Goal: Task Accomplishment & Management: Complete application form

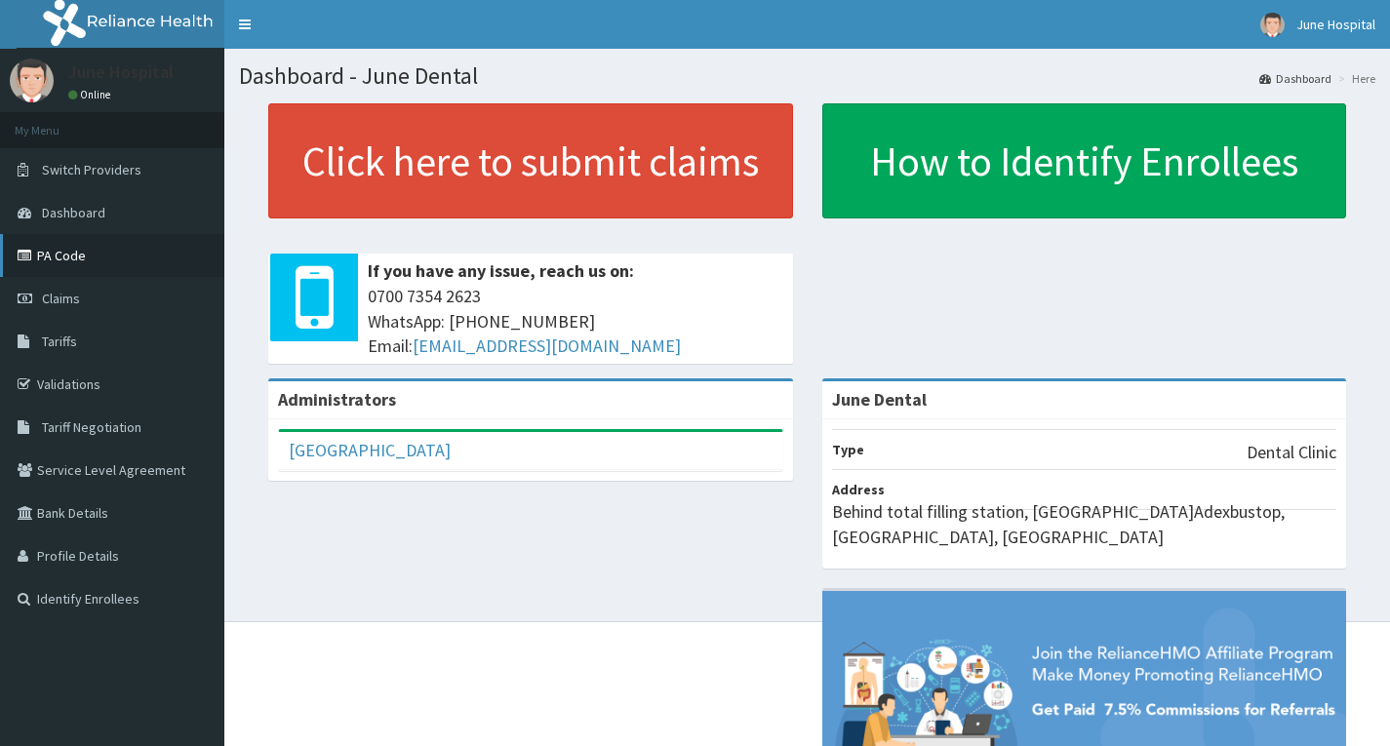
drag, startPoint x: 0, startPoint y: 0, endPoint x: 69, endPoint y: 250, distance: 259.1
click at [69, 250] on link "PA Code" at bounding box center [112, 255] width 224 height 43
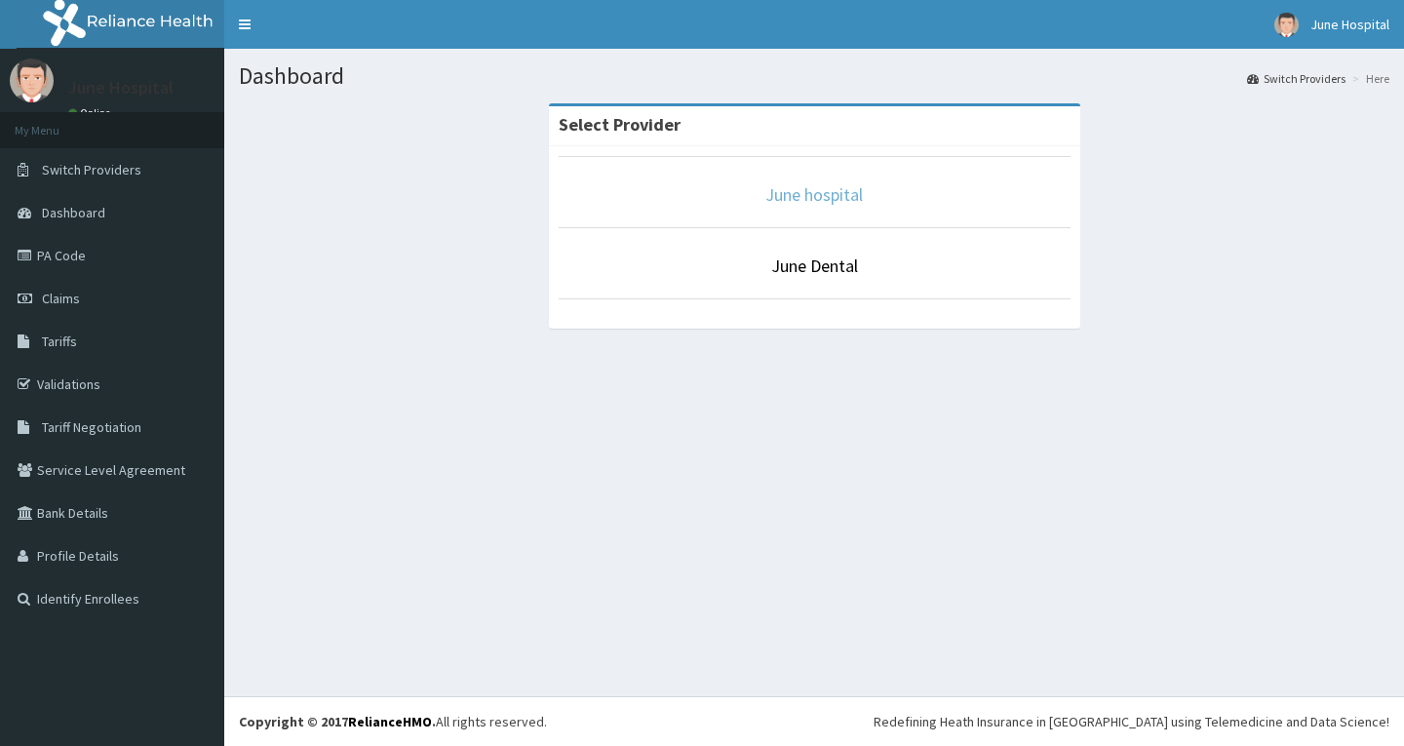
click at [826, 193] on link "June hospital" at bounding box center [815, 194] width 98 height 22
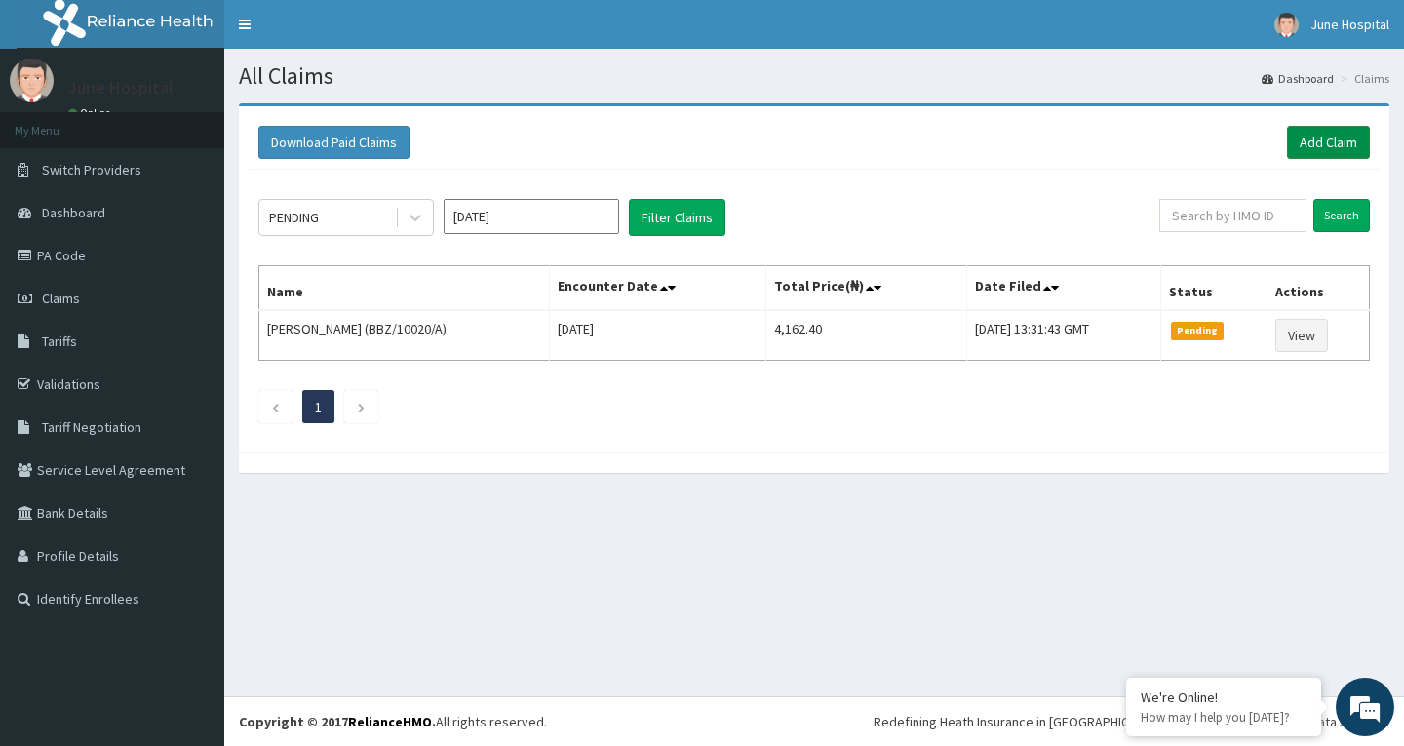
click at [1341, 140] on link "Add Claim" at bounding box center [1328, 142] width 83 height 33
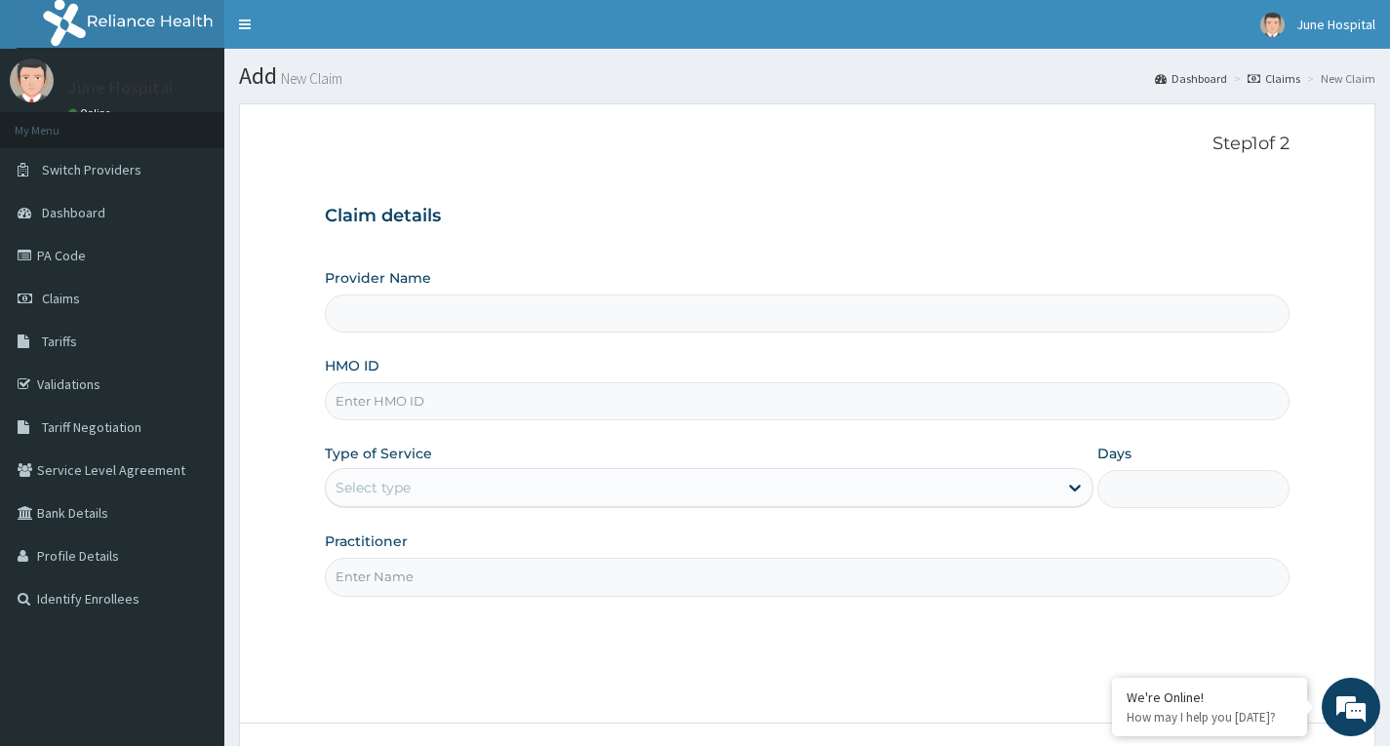
click at [413, 320] on input "Provider Name" at bounding box center [807, 314] width 964 height 38
type input "June hospital"
click at [438, 412] on input "HMO ID" at bounding box center [807, 401] width 964 height 38
paste input "PRN/10048/A"
type input "PRN/10048/A"
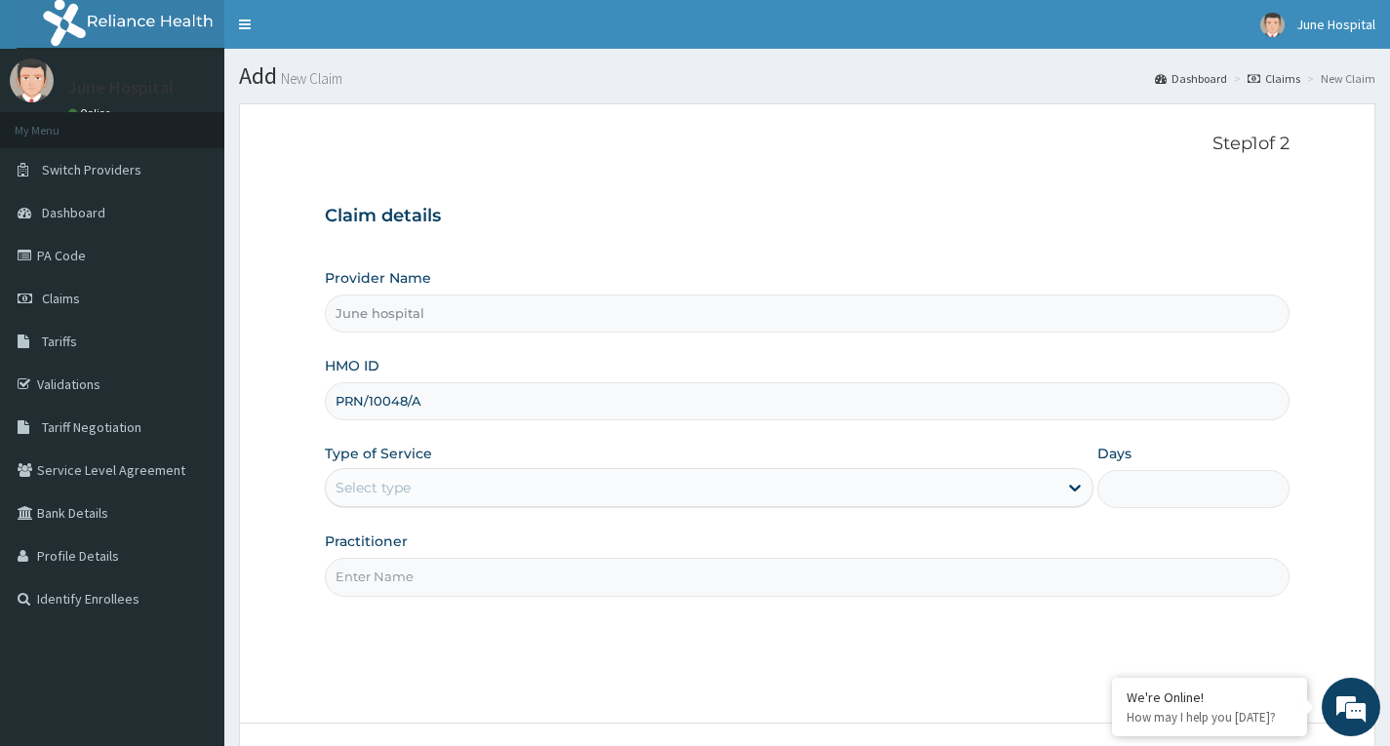
click at [451, 486] on div "Select type" at bounding box center [691, 487] width 731 height 31
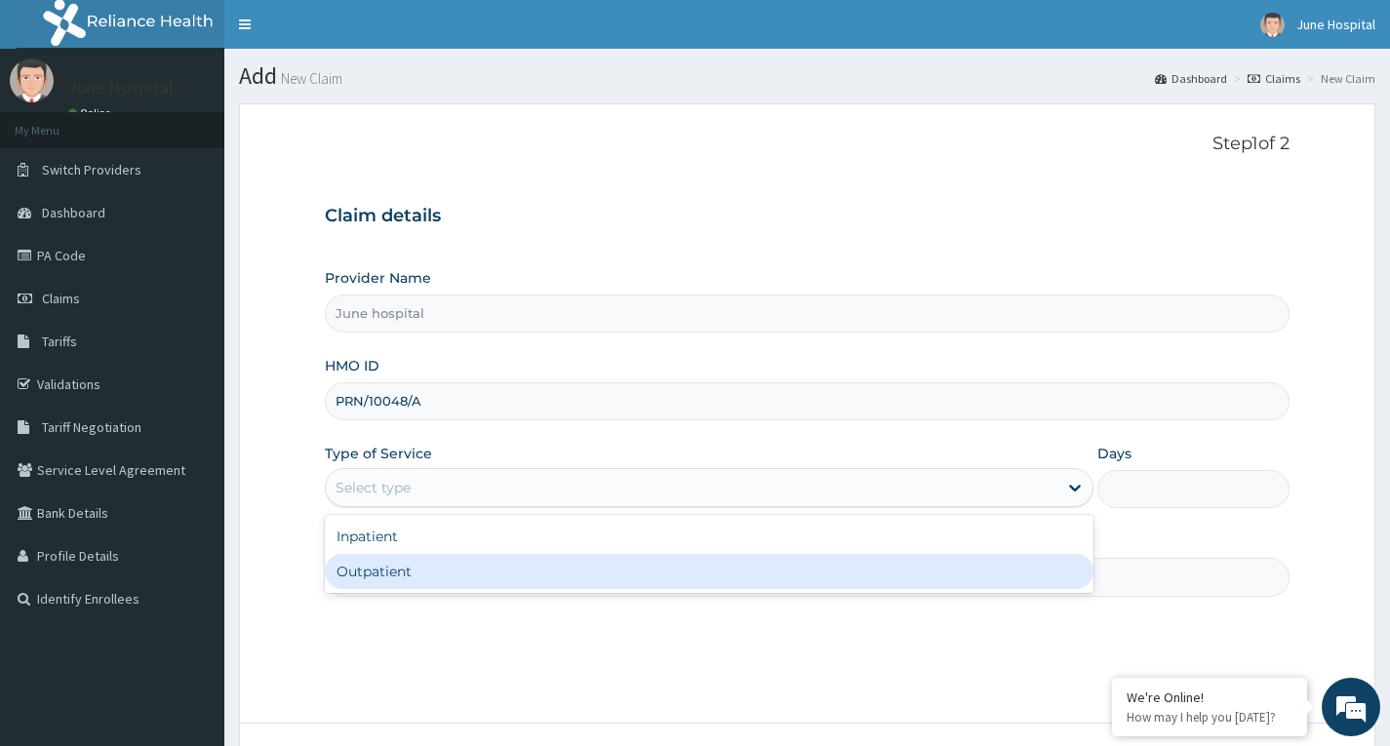
click at [439, 581] on div "Outpatient" at bounding box center [709, 571] width 768 height 35
type input "1"
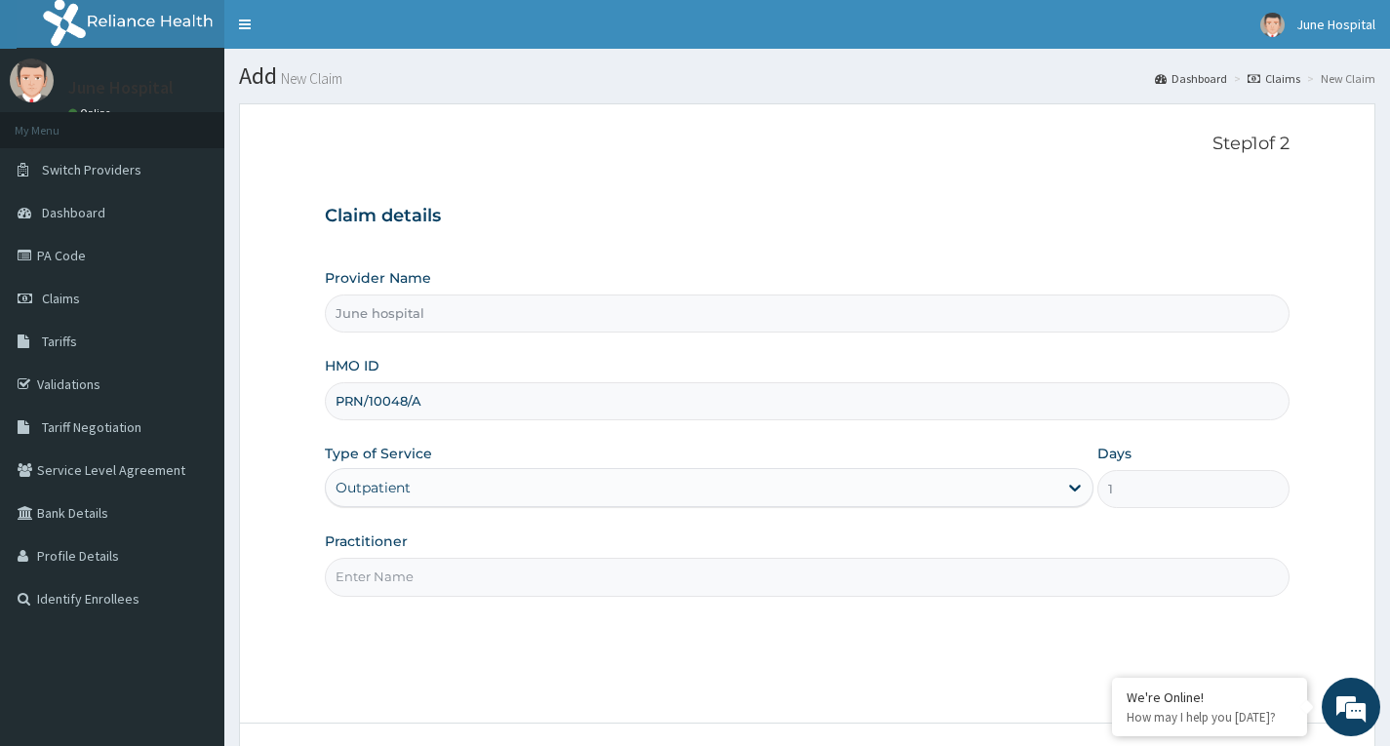
click at [444, 576] on input "Practitioner" at bounding box center [807, 577] width 964 height 38
type input "DR SEYI OJO"
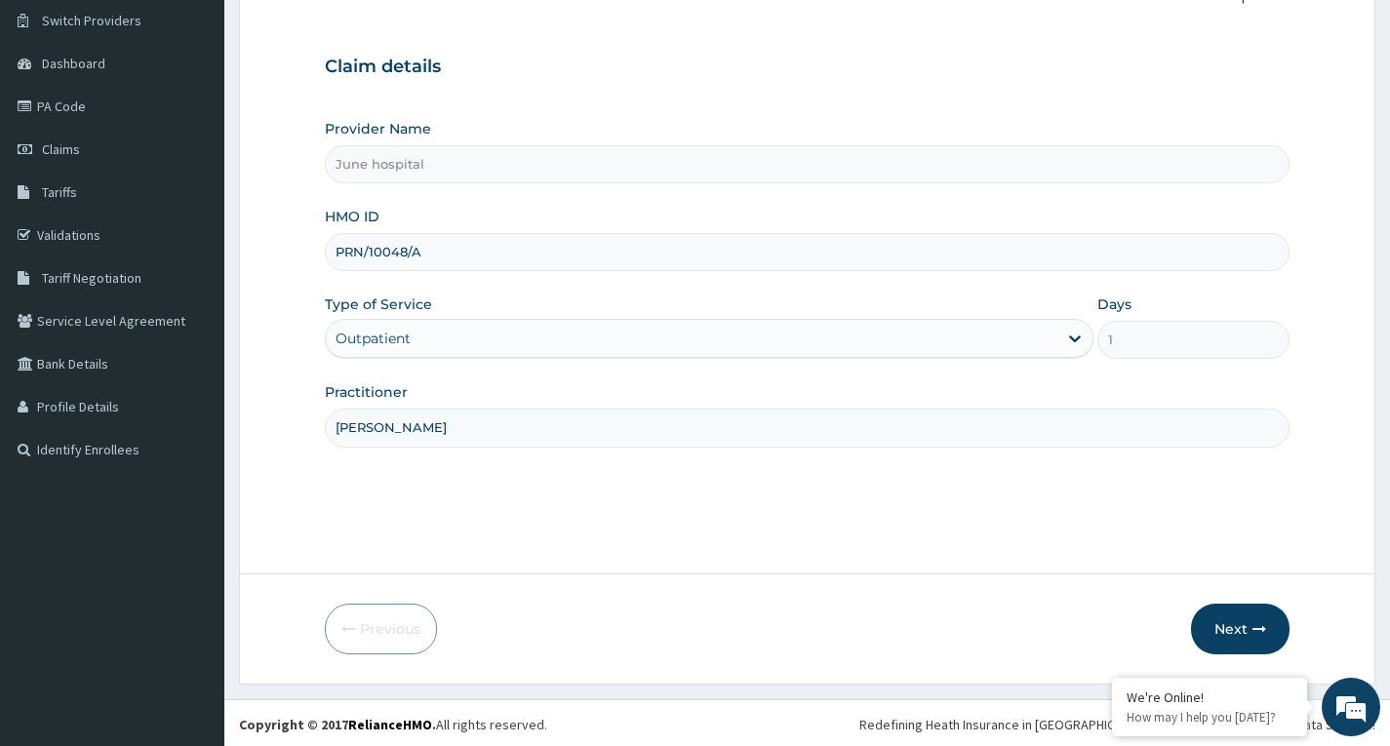
scroll to position [152, 0]
click at [1223, 622] on button "Next" at bounding box center [1240, 626] width 98 height 51
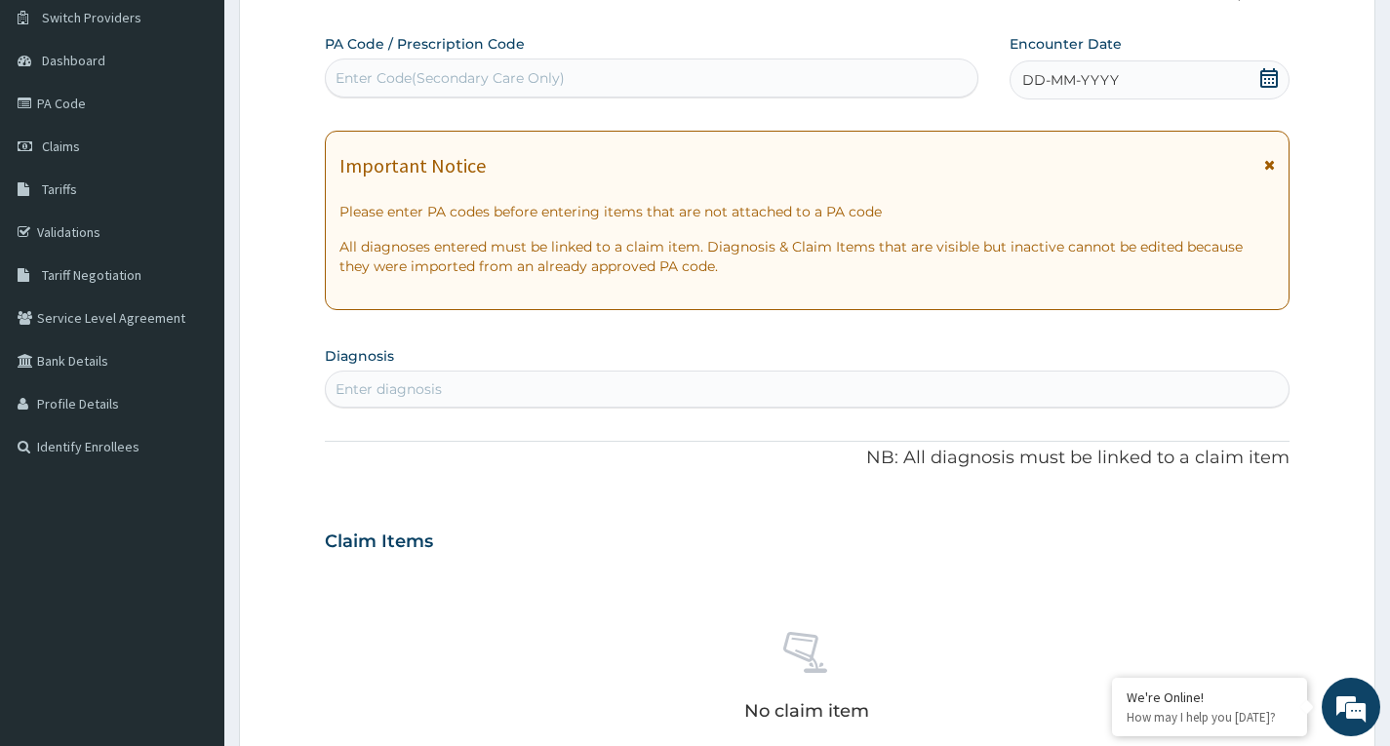
scroll to position [0, 0]
click at [1267, 73] on icon at bounding box center [1269, 78] width 20 height 20
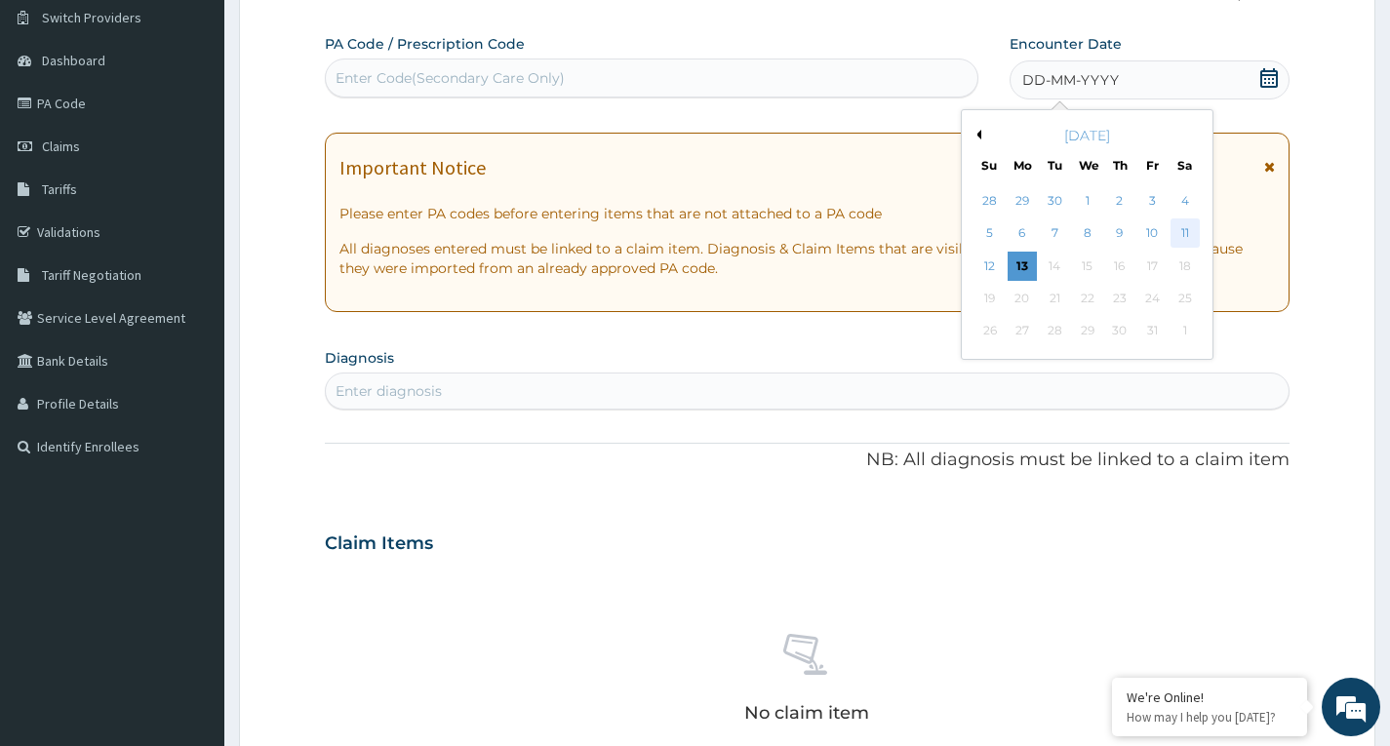
click at [1183, 232] on div "11" at bounding box center [1183, 233] width 29 height 29
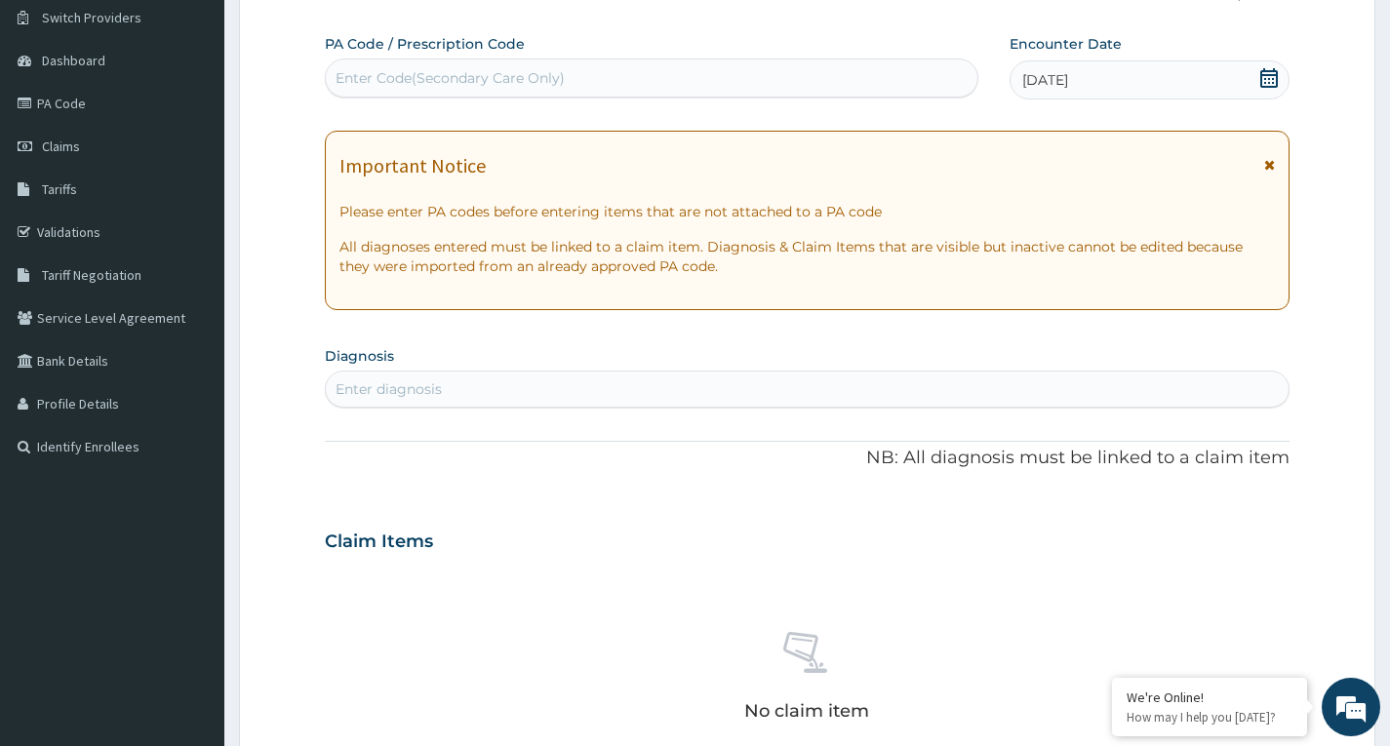
click at [438, 384] on div "Enter diagnosis" at bounding box center [388, 389] width 106 height 20
type input "caries"
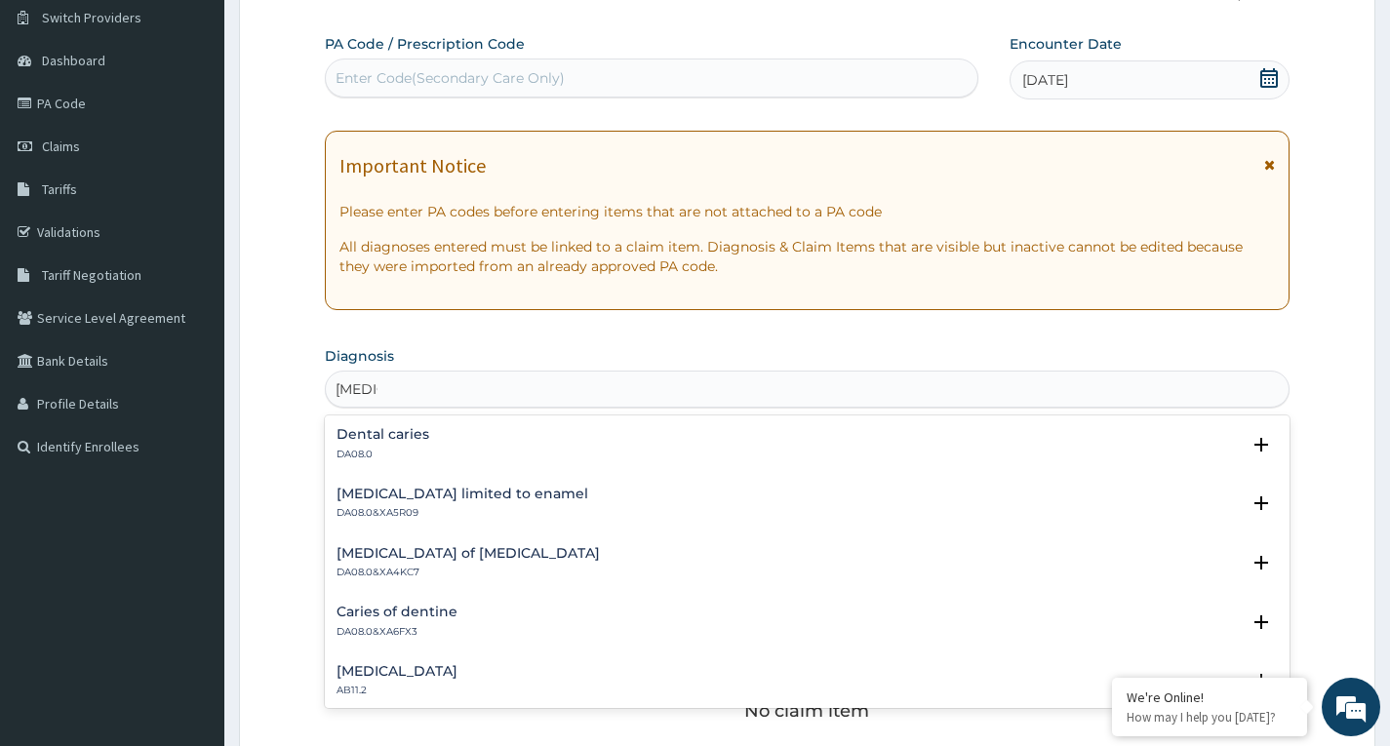
click at [395, 444] on div "Dental caries DA08.0" at bounding box center [382, 444] width 93 height 34
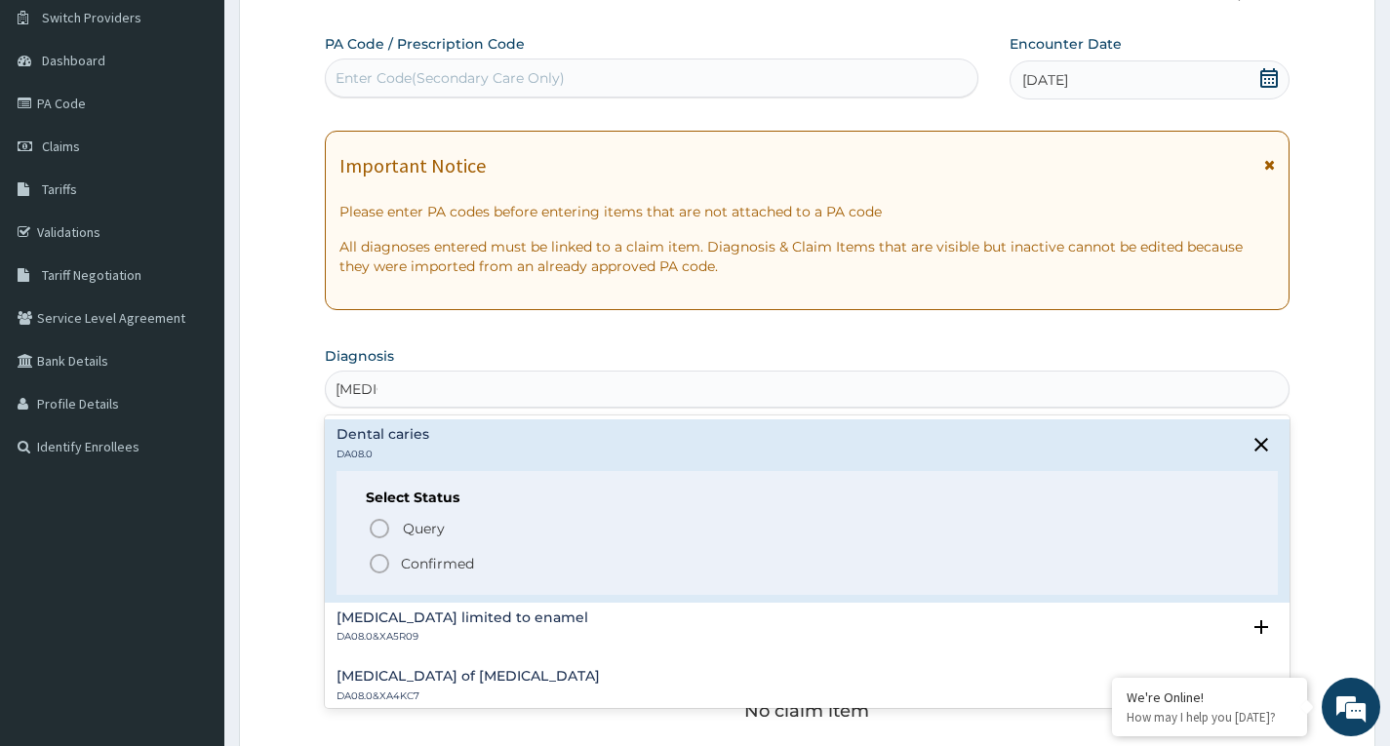
click at [380, 564] on icon "status option filled" at bounding box center [379, 563] width 23 height 23
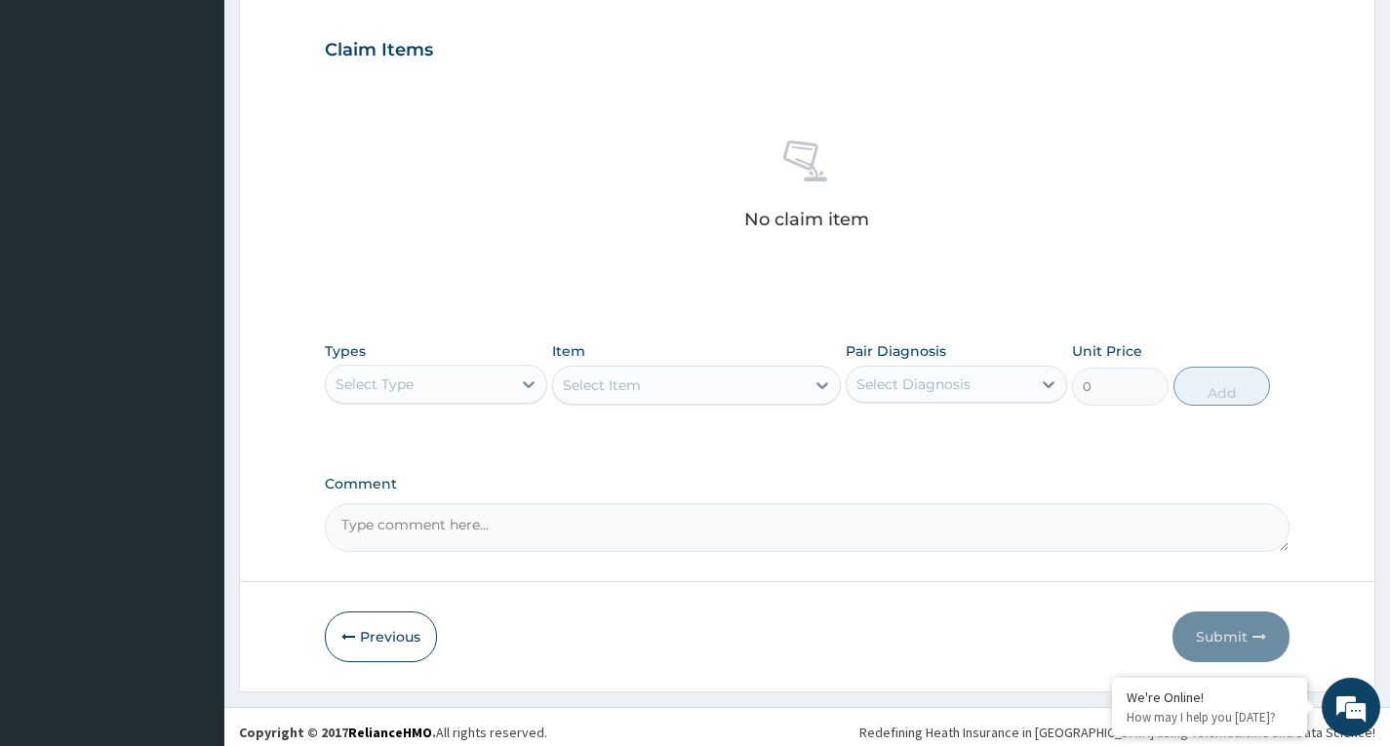
scroll to position [660, 0]
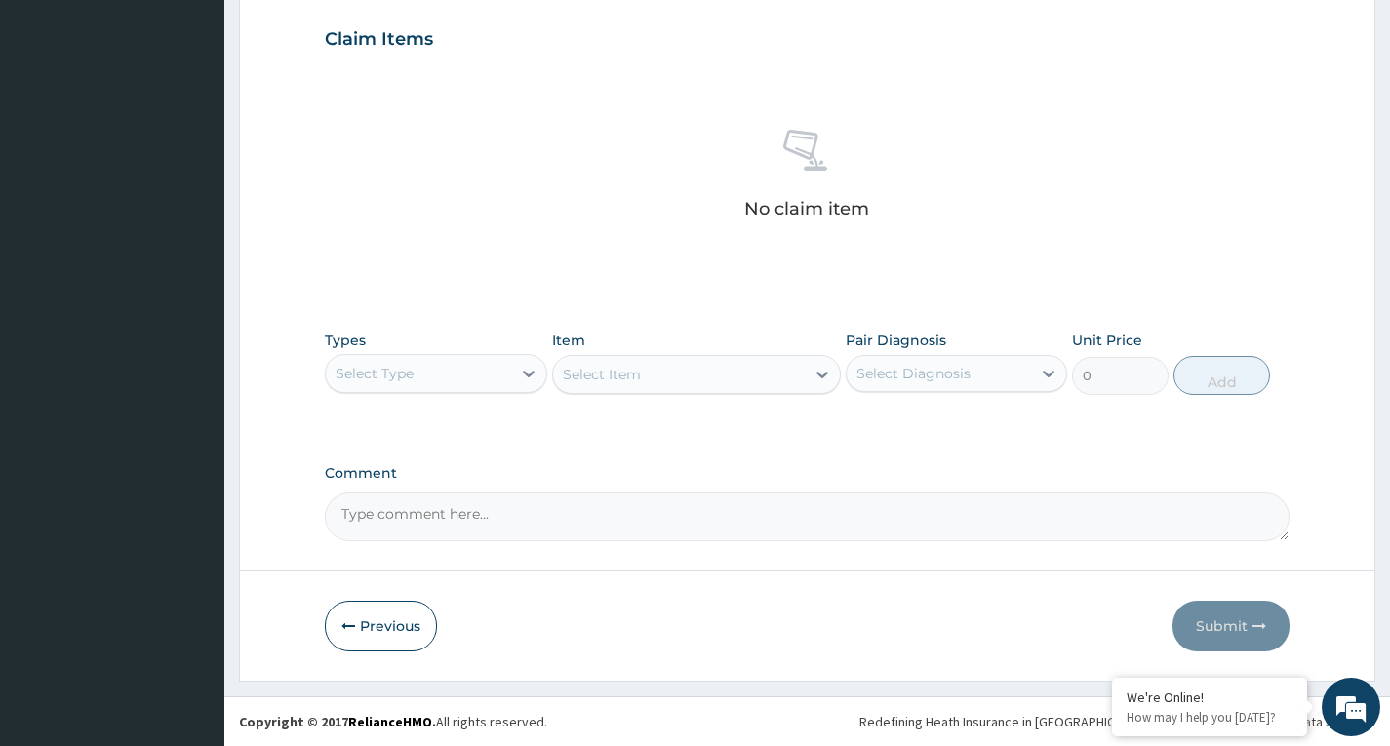
click at [504, 365] on div "Select Type" at bounding box center [418, 373] width 184 height 31
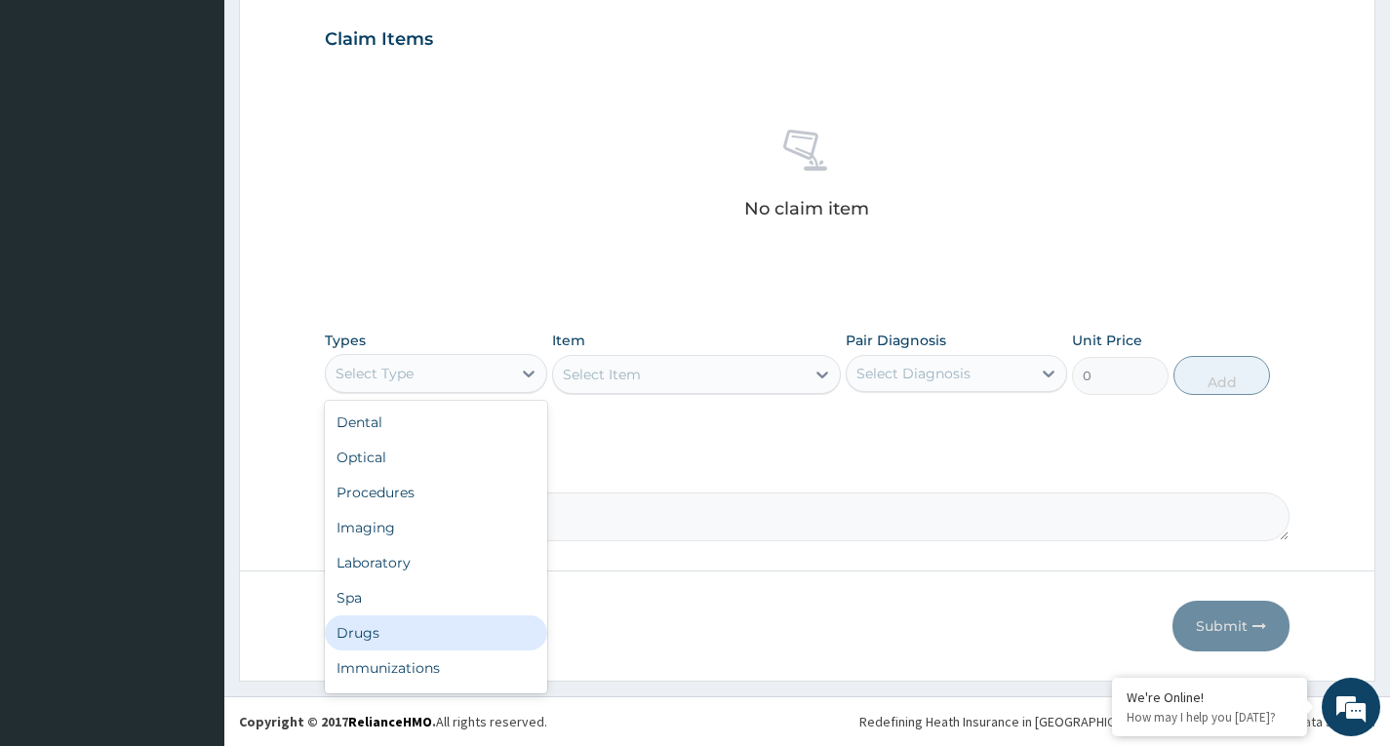
click at [451, 623] on div "Drugs" at bounding box center [435, 632] width 221 height 35
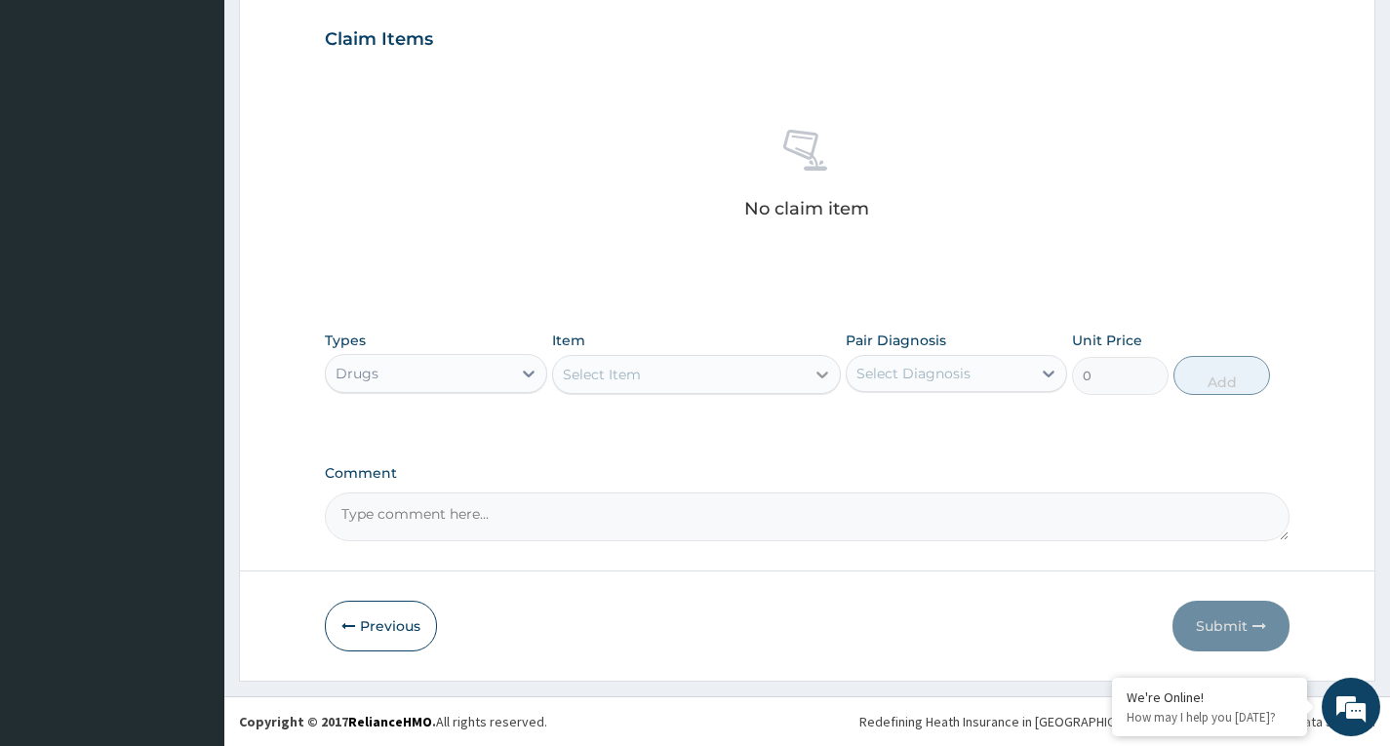
click at [806, 369] on div at bounding box center [822, 374] width 35 height 35
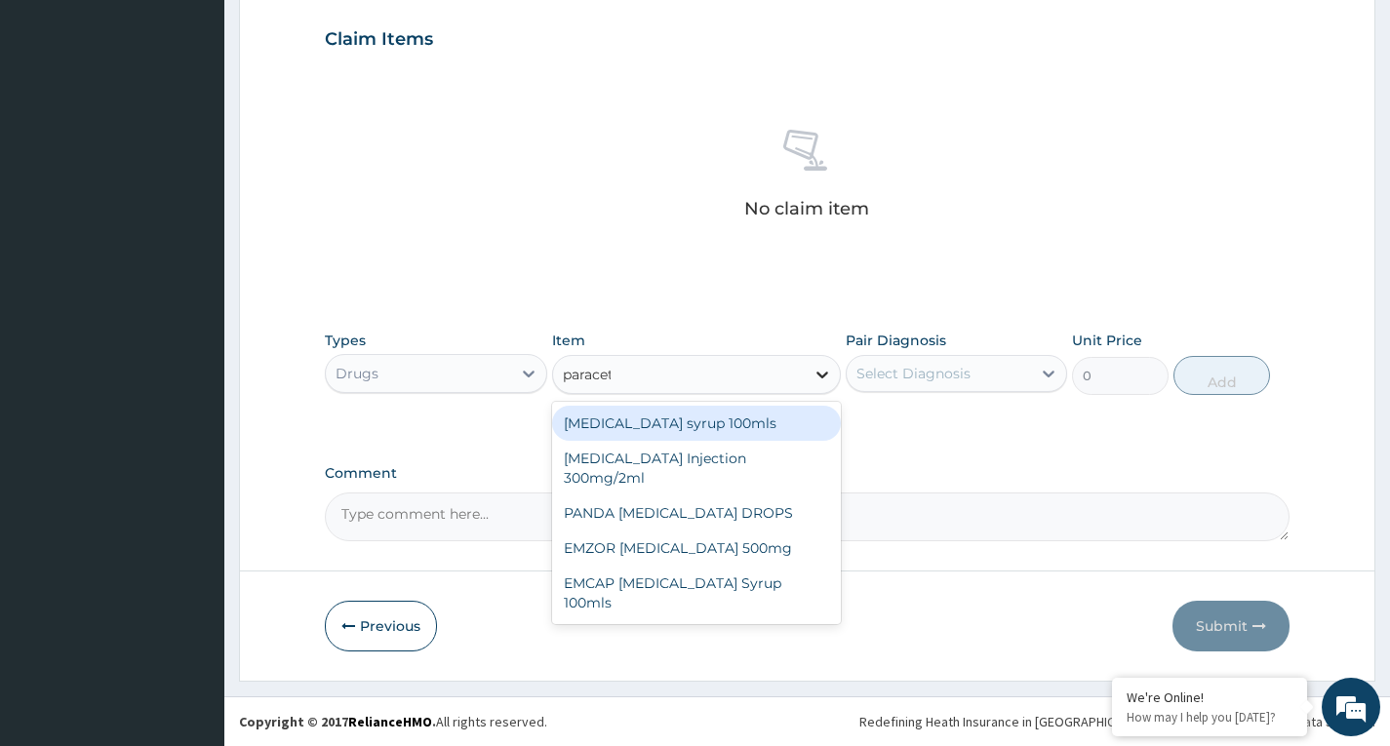
type input "paraceta"
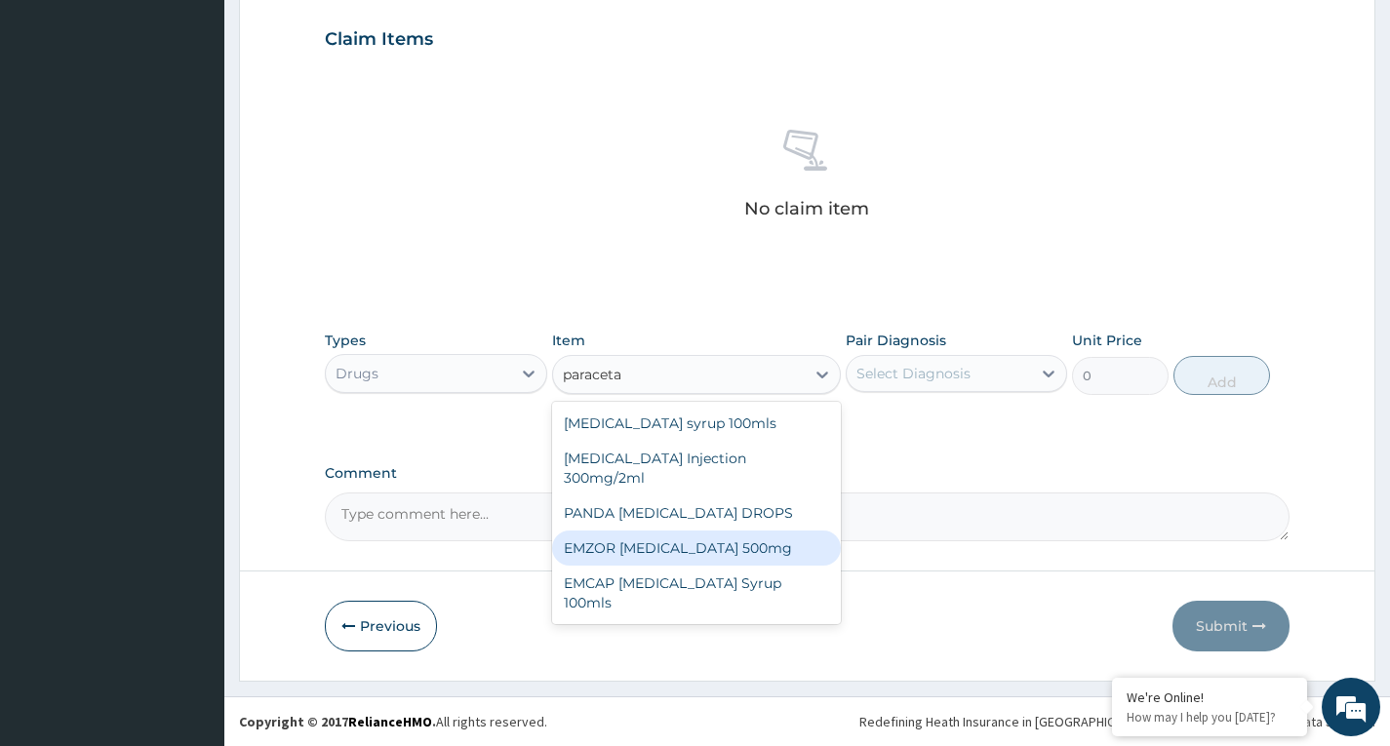
drag, startPoint x: 809, startPoint y: 526, endPoint x: 875, endPoint y: 473, distance: 83.9
click at [811, 530] on div "EMZOR [MEDICAL_DATA] 500mg" at bounding box center [697, 547] width 290 height 35
type input "23.65"
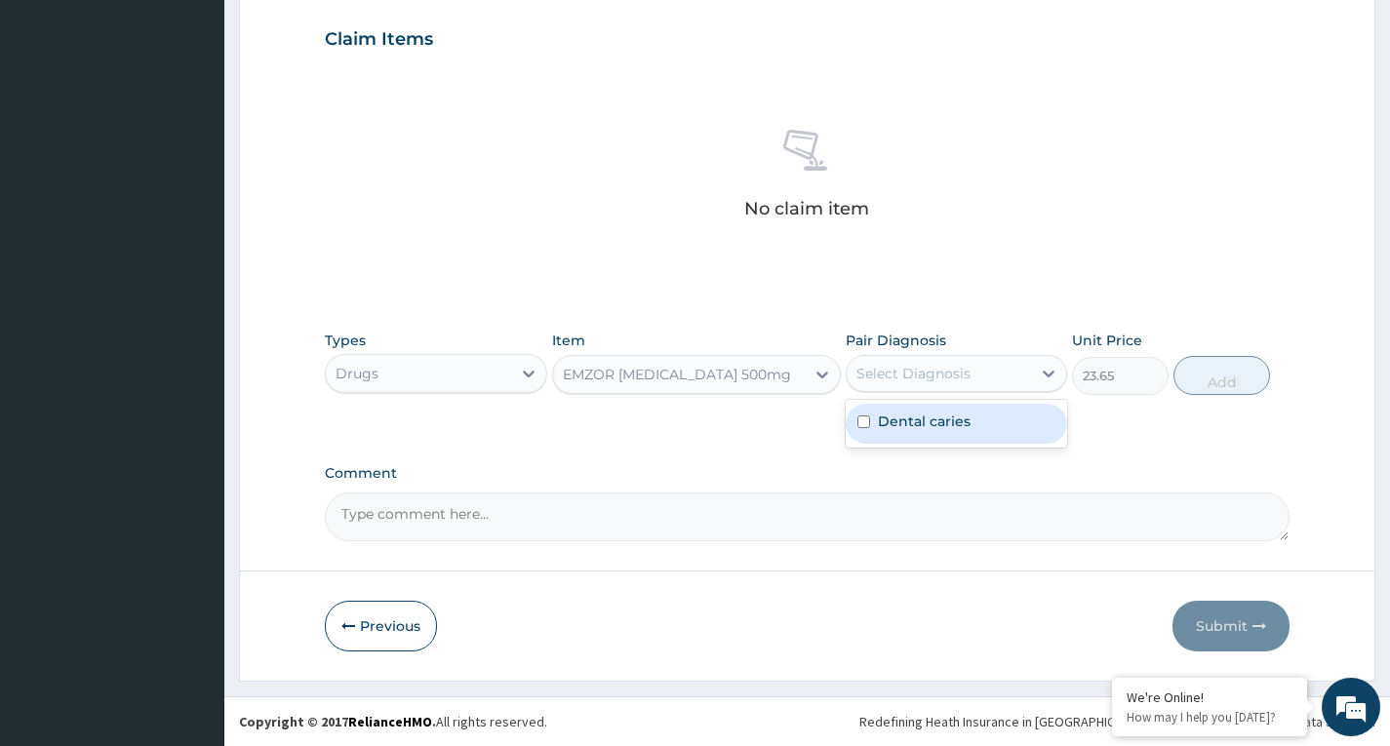
drag, startPoint x: 932, startPoint y: 377, endPoint x: 939, endPoint y: 403, distance: 26.3
click at [934, 377] on div "Select Diagnosis" at bounding box center [913, 374] width 114 height 20
click at [937, 417] on label "Dental caries" at bounding box center [924, 422] width 93 height 20
checkbox input "true"
click at [1234, 378] on button "Add" at bounding box center [1221, 375] width 97 height 39
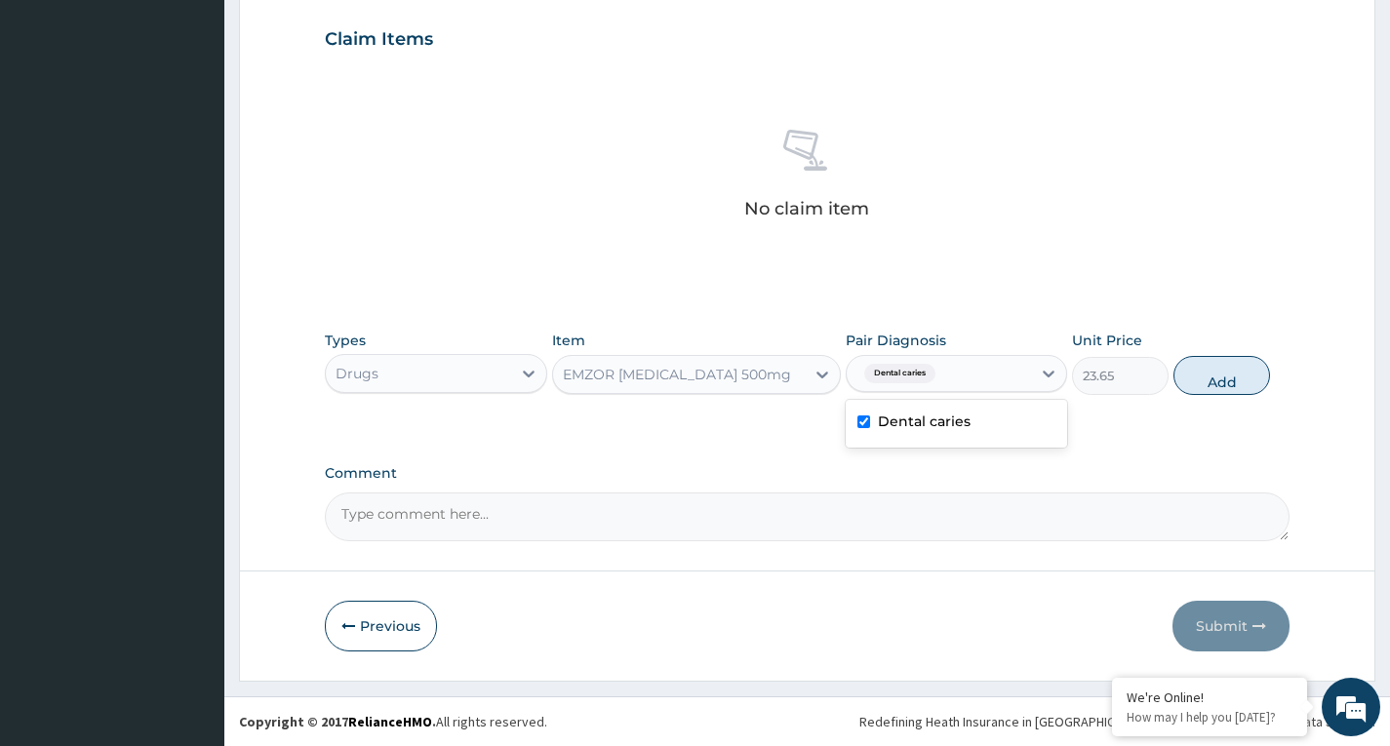
type input "0"
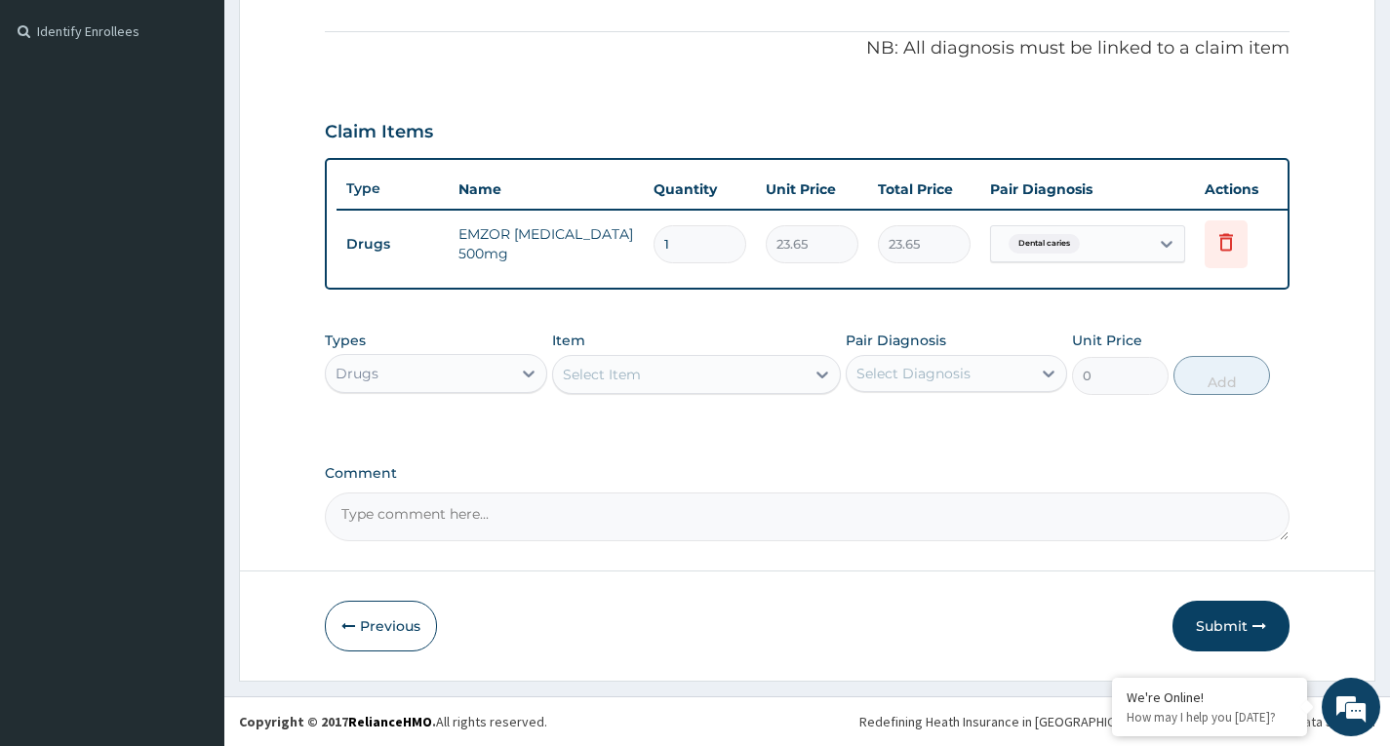
scroll to position [582, 0]
type input "18"
type input "425.70"
type input "18"
click at [806, 380] on div at bounding box center [822, 374] width 35 height 35
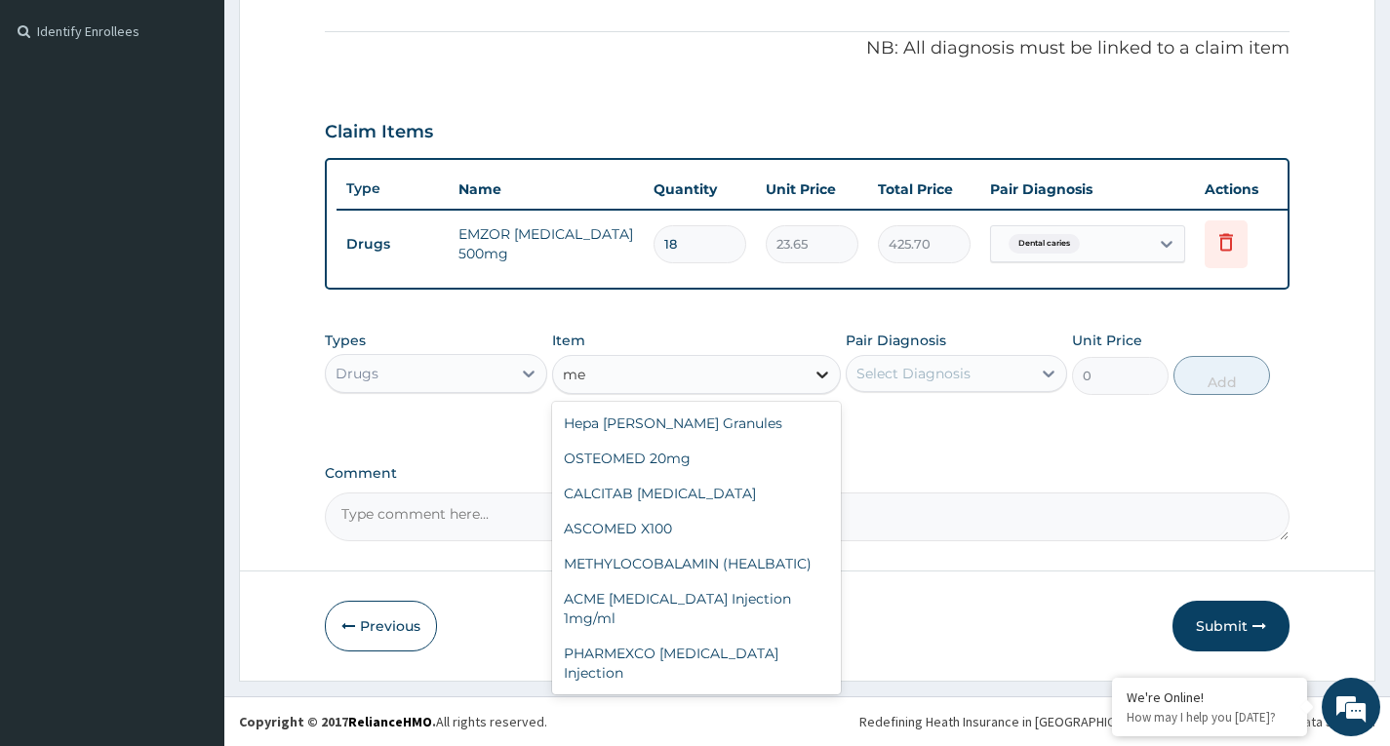
type input "m"
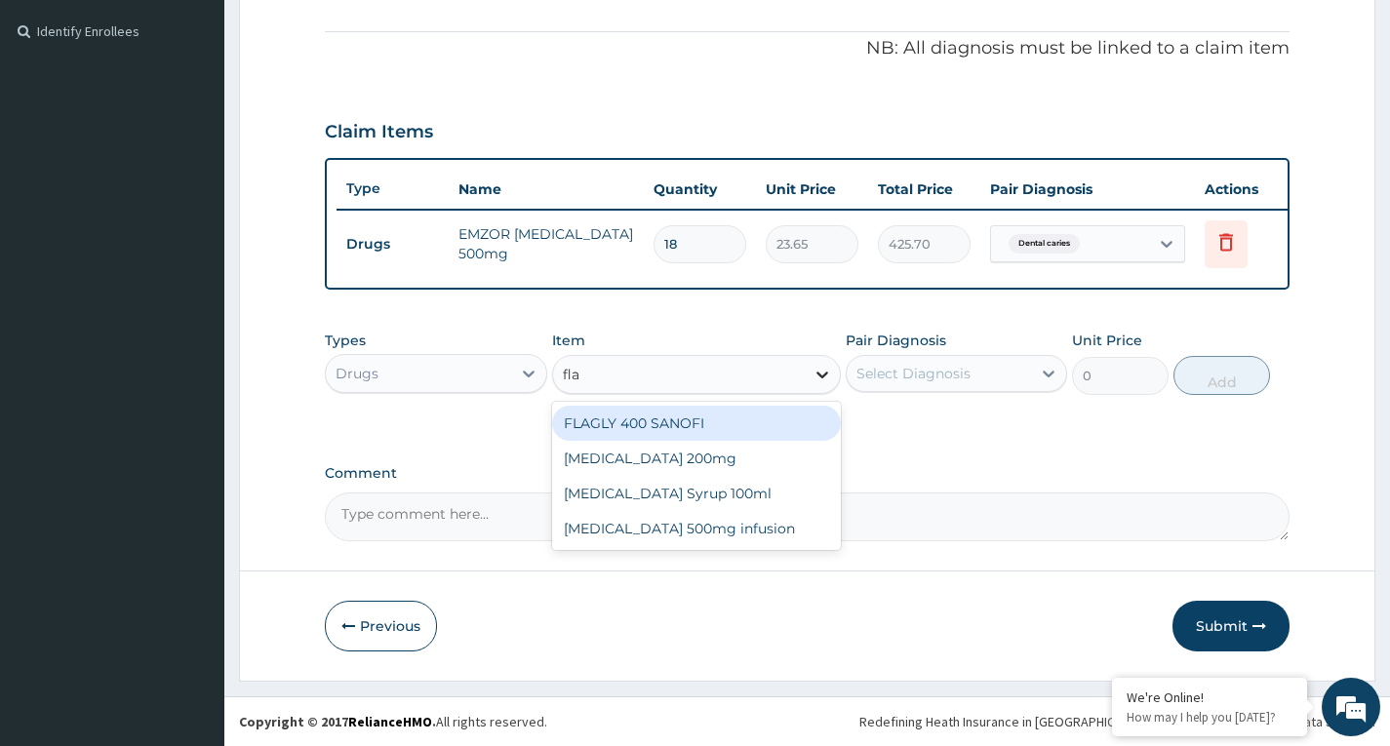
type input "flag"
click at [779, 425] on div "FLAGLY 400 SANOFI" at bounding box center [697, 423] width 290 height 35
type input "70.95"
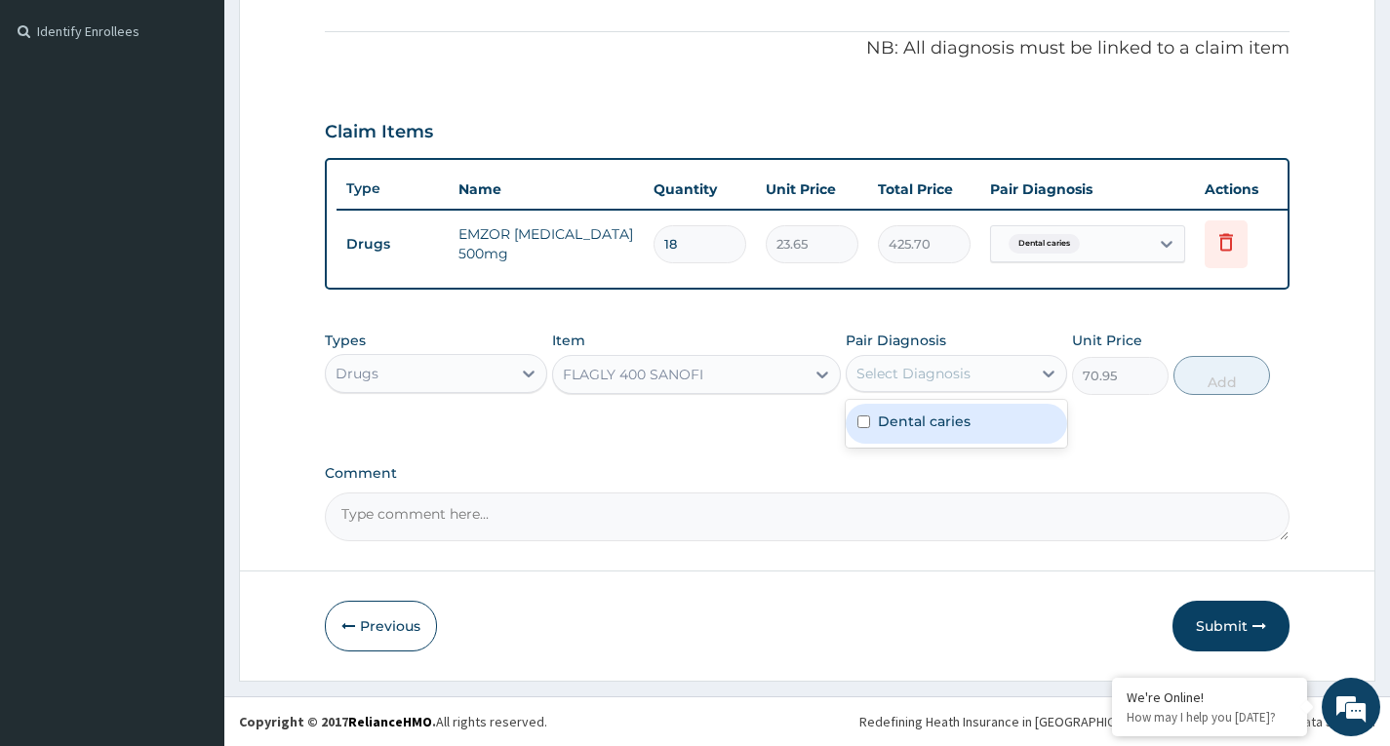
click at [907, 373] on div "Select Diagnosis" at bounding box center [913, 374] width 114 height 20
drag, startPoint x: 922, startPoint y: 423, endPoint x: 1122, endPoint y: 401, distance: 202.1
click at [930, 424] on label "Dental caries" at bounding box center [924, 422] width 93 height 20
checkbox input "true"
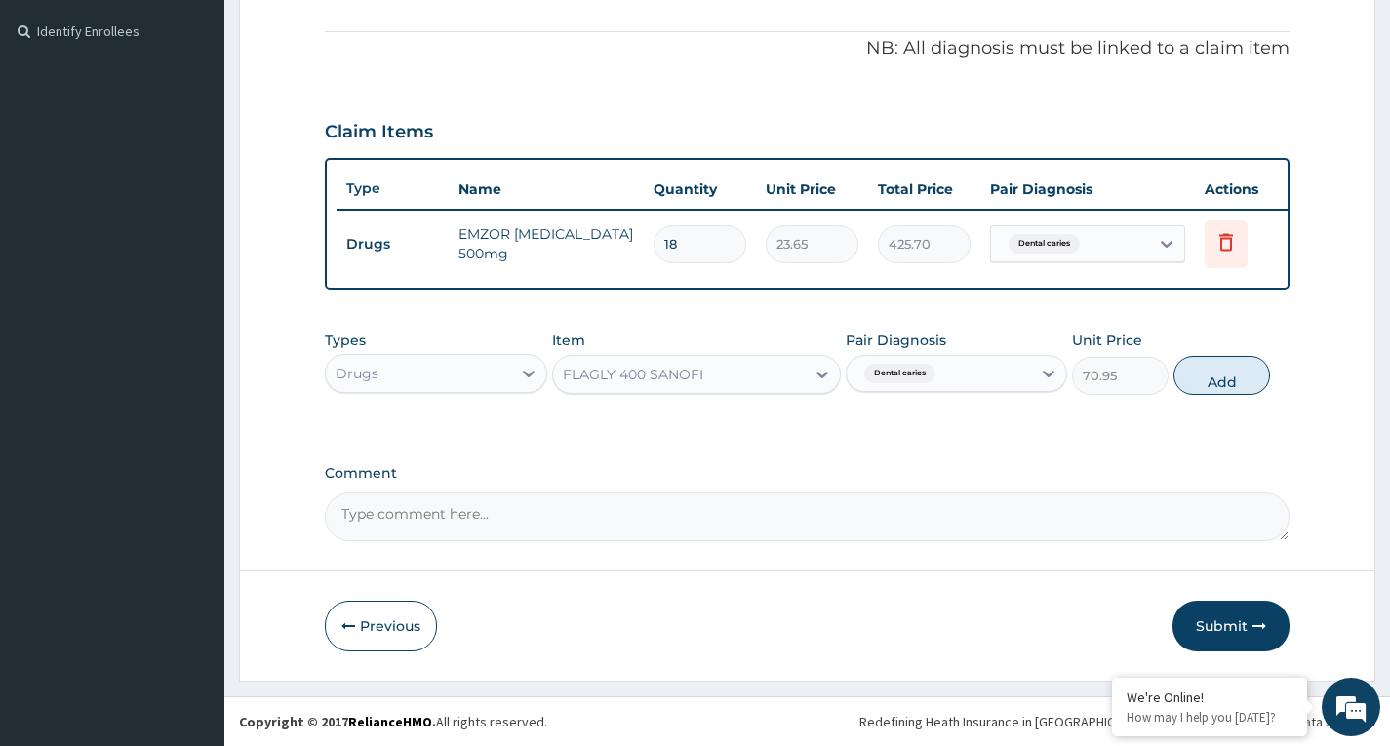
drag, startPoint x: 1206, startPoint y: 378, endPoint x: 1162, endPoint y: 384, distance: 44.3
click at [1207, 378] on button "Add" at bounding box center [1221, 375] width 97 height 39
type input "0"
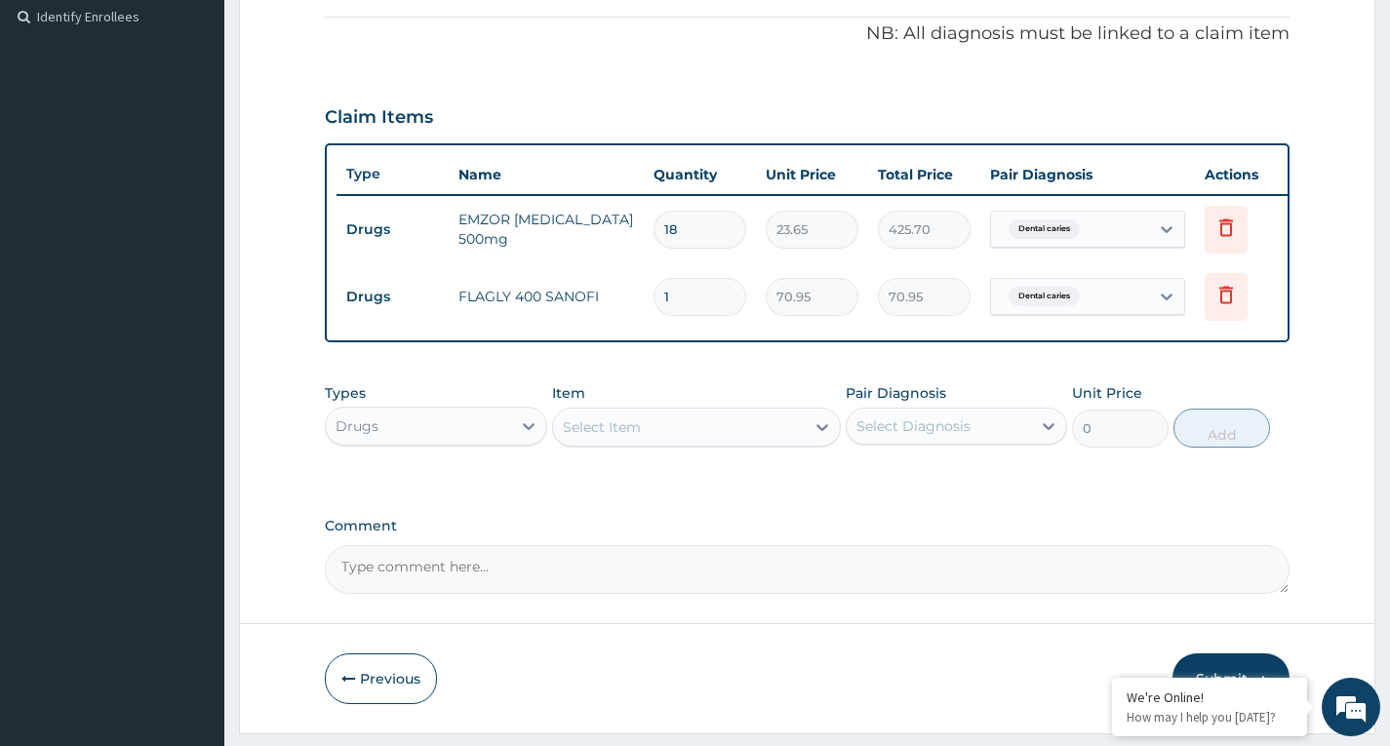
type input "15"
type input "1064.25"
type input "15"
click at [814, 437] on icon at bounding box center [822, 427] width 20 height 20
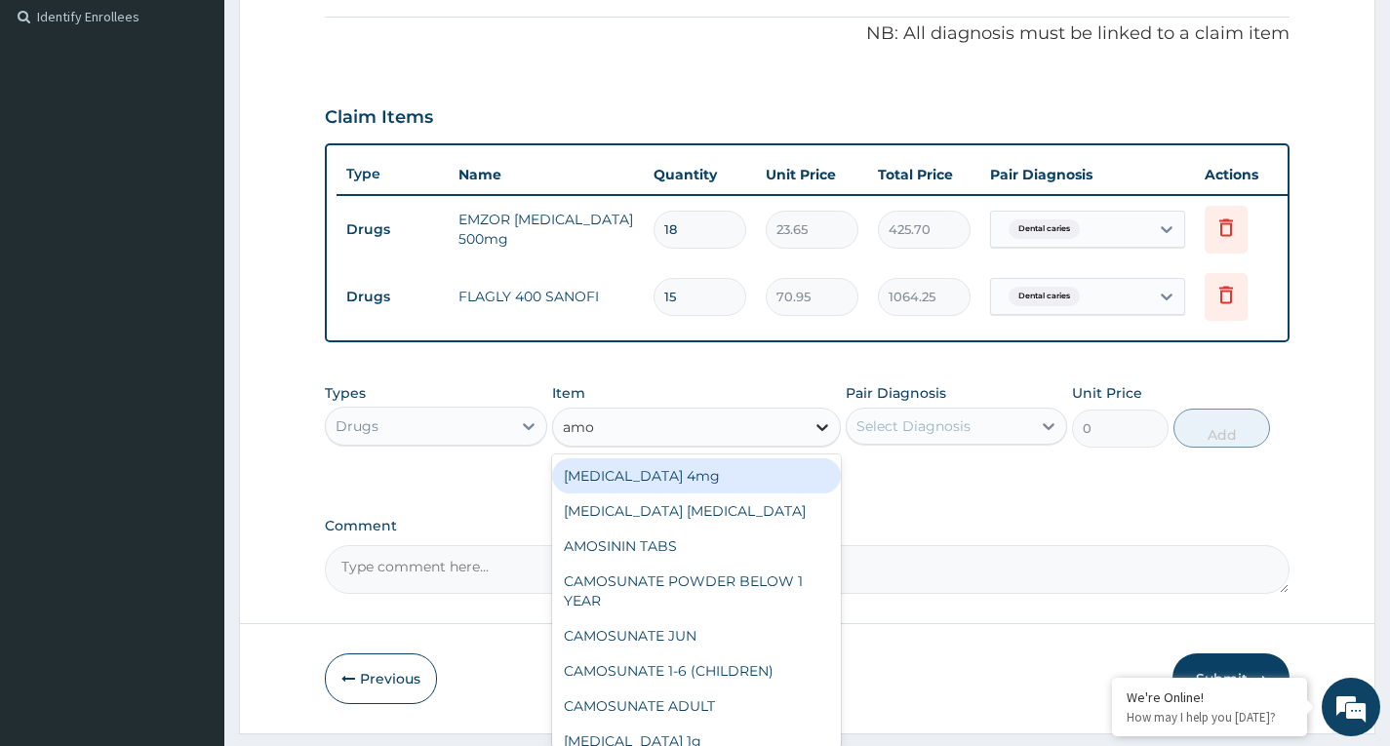
type input "amox"
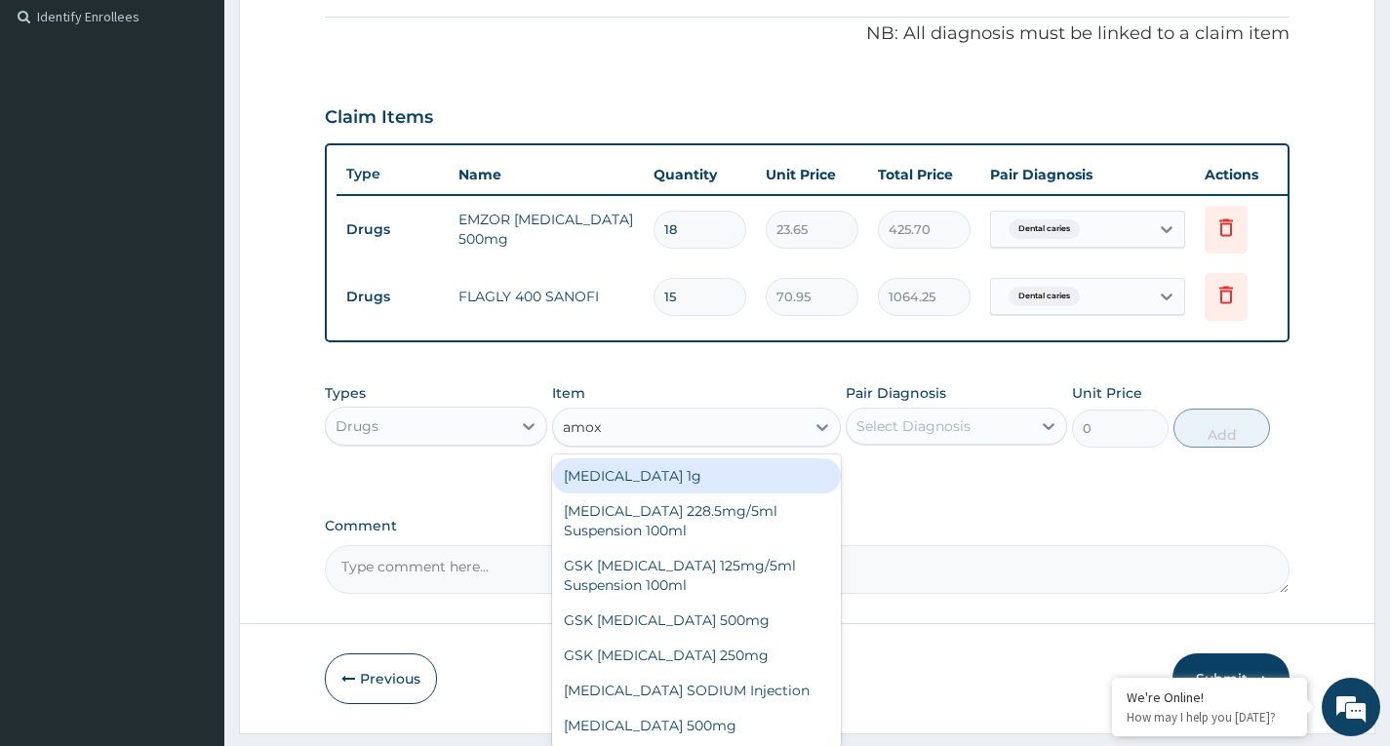
scroll to position [35, 0]
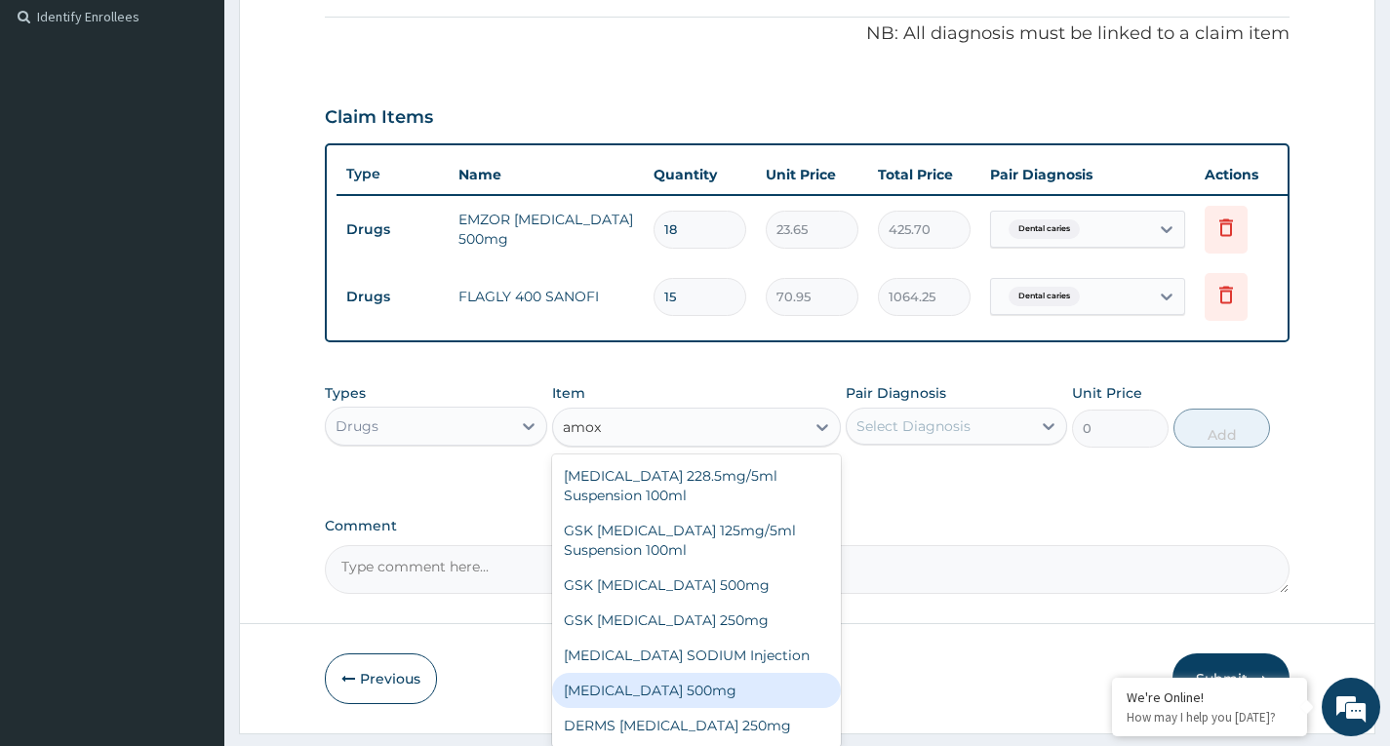
click at [766, 706] on div "AMOXICILLIN 500mg" at bounding box center [697, 690] width 290 height 35
type input "70.95"
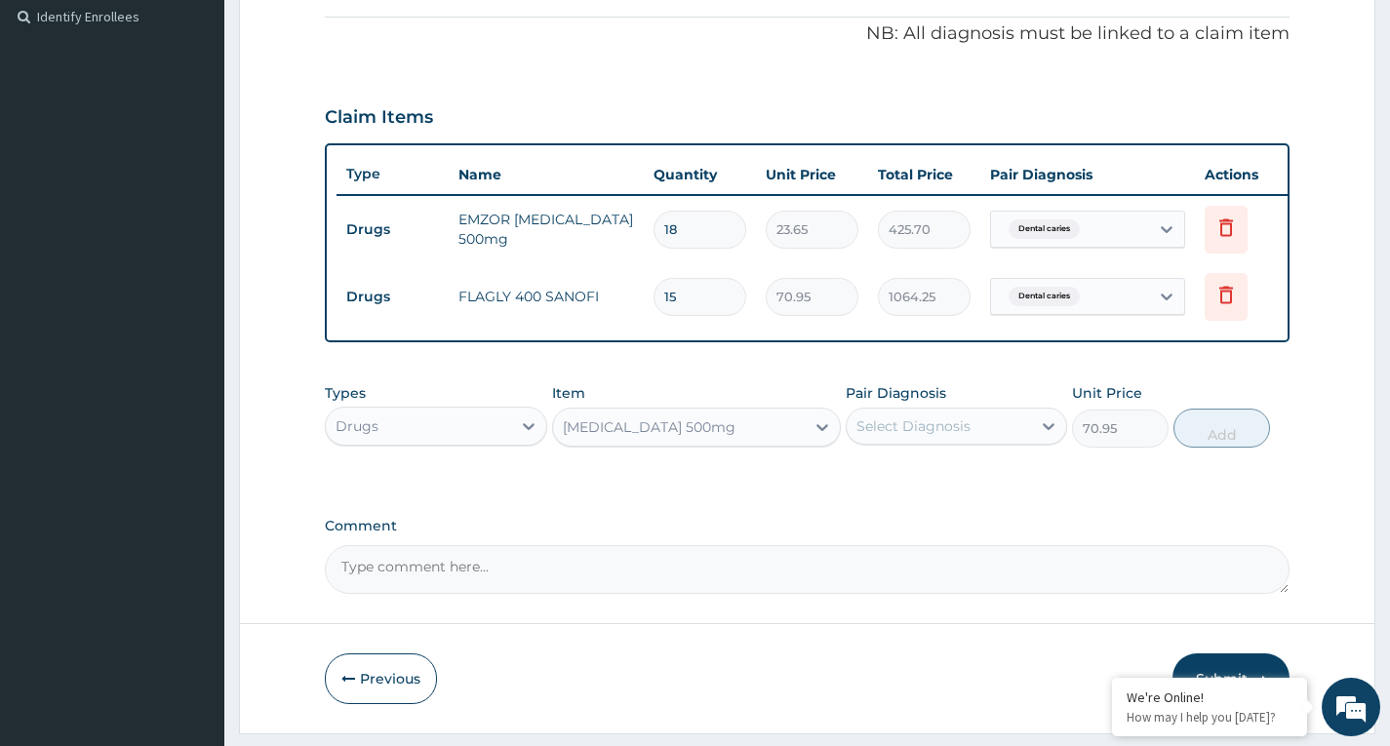
click at [941, 436] on div "Select Diagnosis" at bounding box center [913, 426] width 114 height 20
click at [939, 484] on label "Dental caries" at bounding box center [924, 474] width 93 height 20
checkbox input "true"
click at [1222, 448] on button "Add" at bounding box center [1221, 428] width 97 height 39
type input "0"
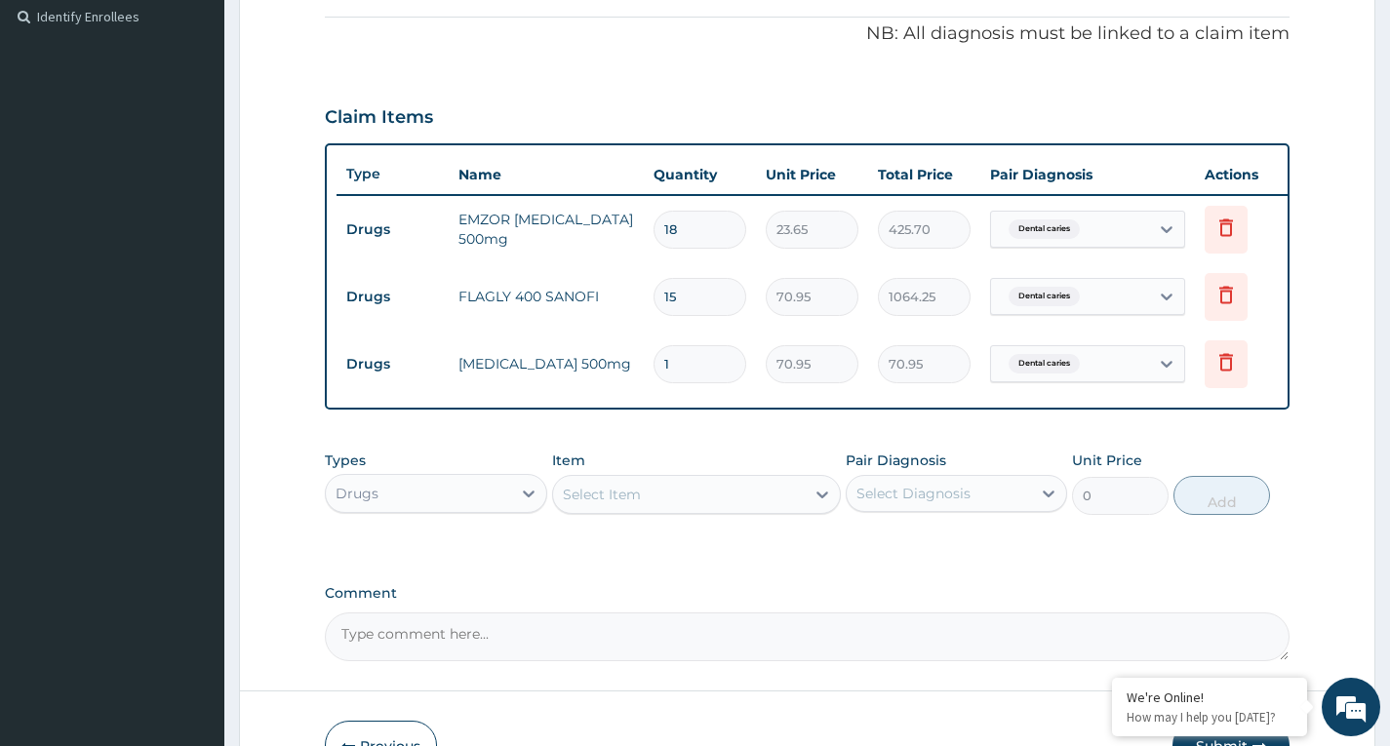
type input "15"
type input "1064.25"
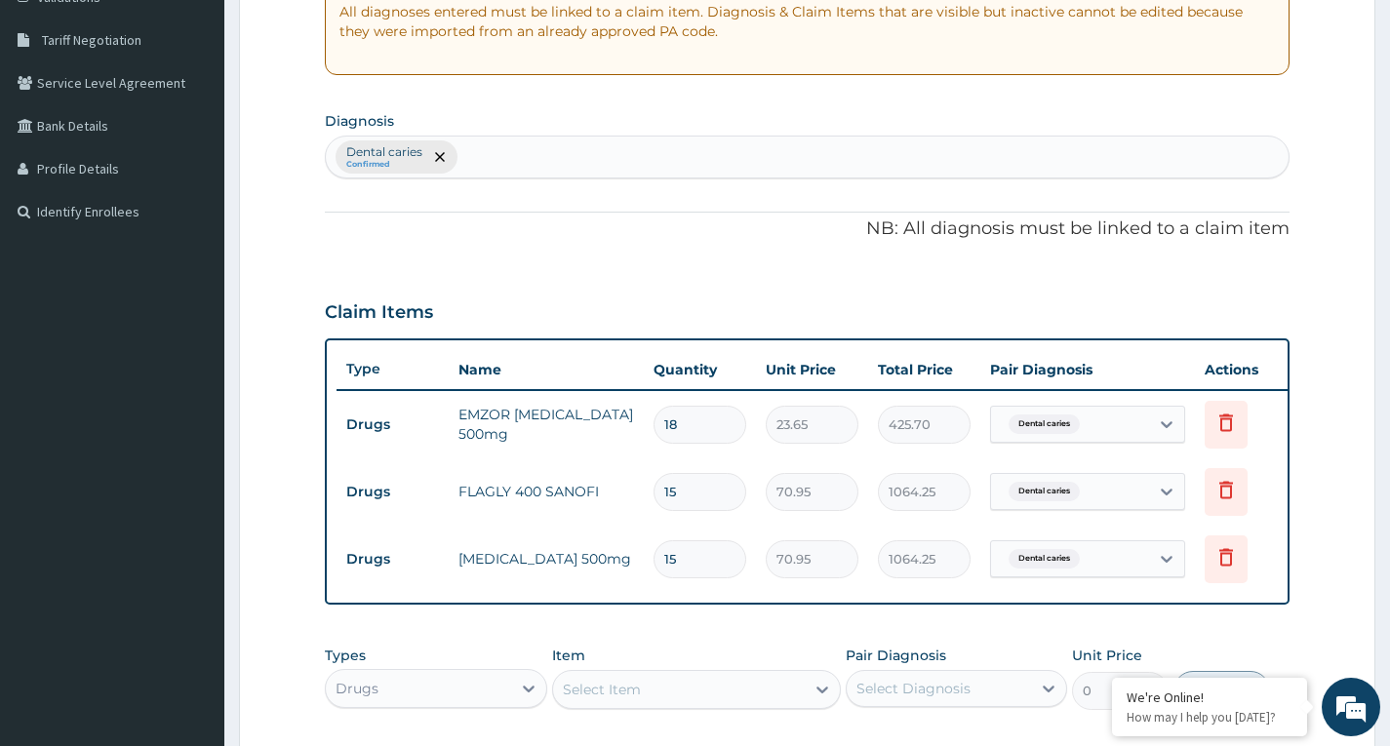
type input "15"
click at [591, 151] on div "Dental caries Confirmed" at bounding box center [807, 157] width 963 height 41
type input "periodont"
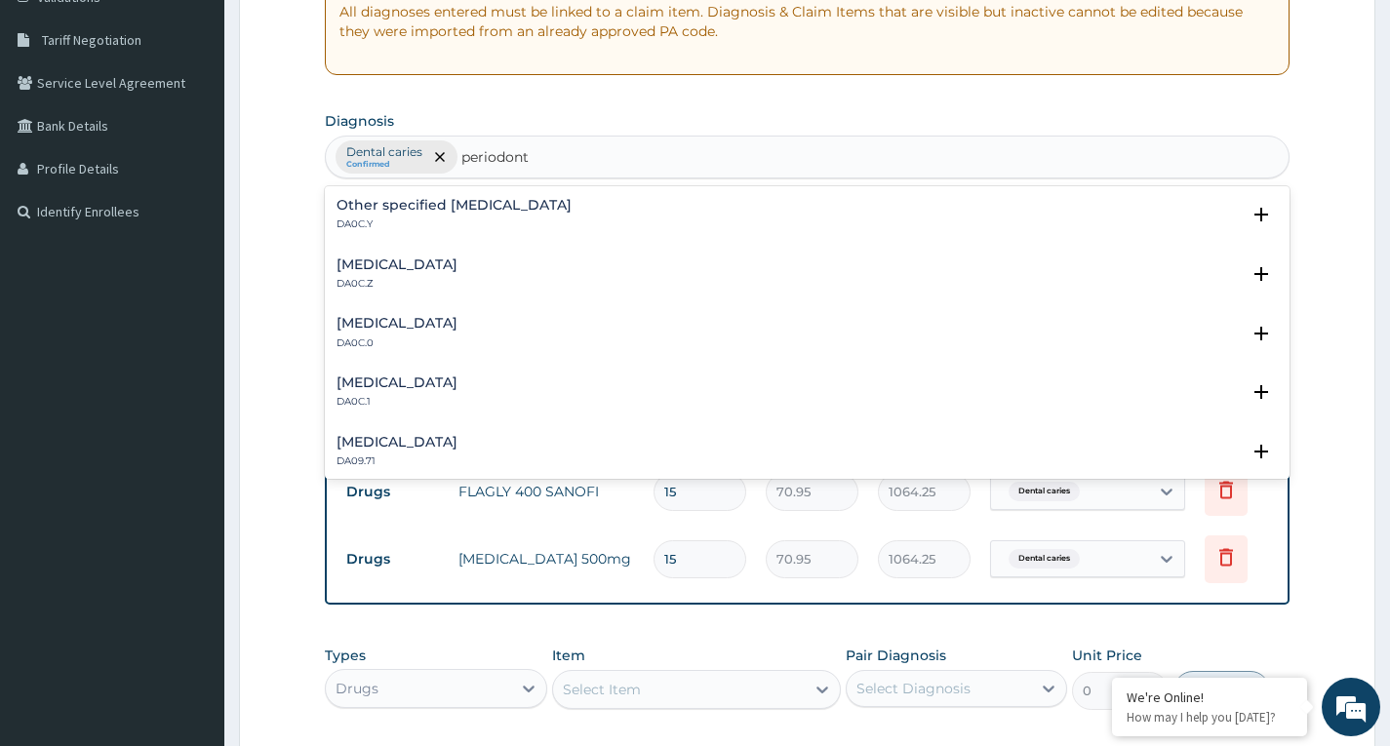
click at [439, 438] on h4 "Chronic apical periodontitis" at bounding box center [396, 442] width 121 height 15
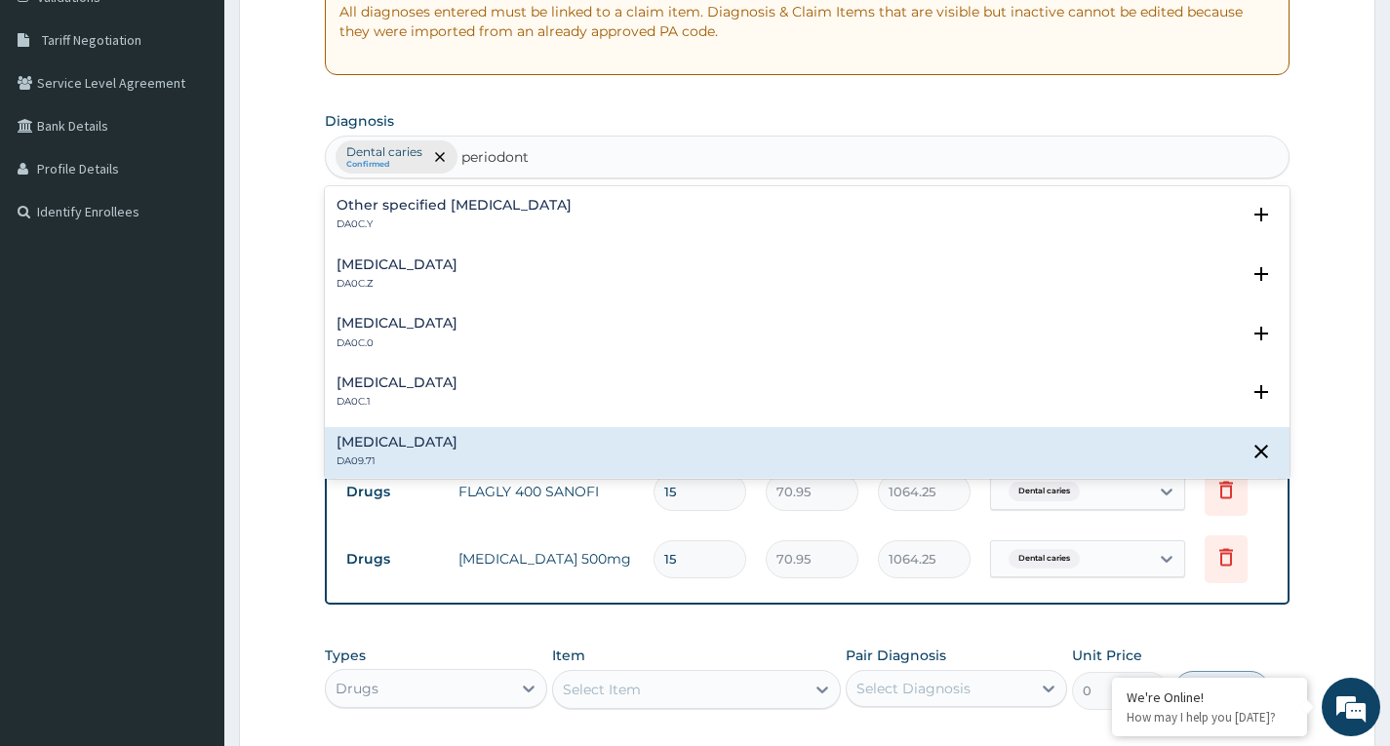
scroll to position [98, 0]
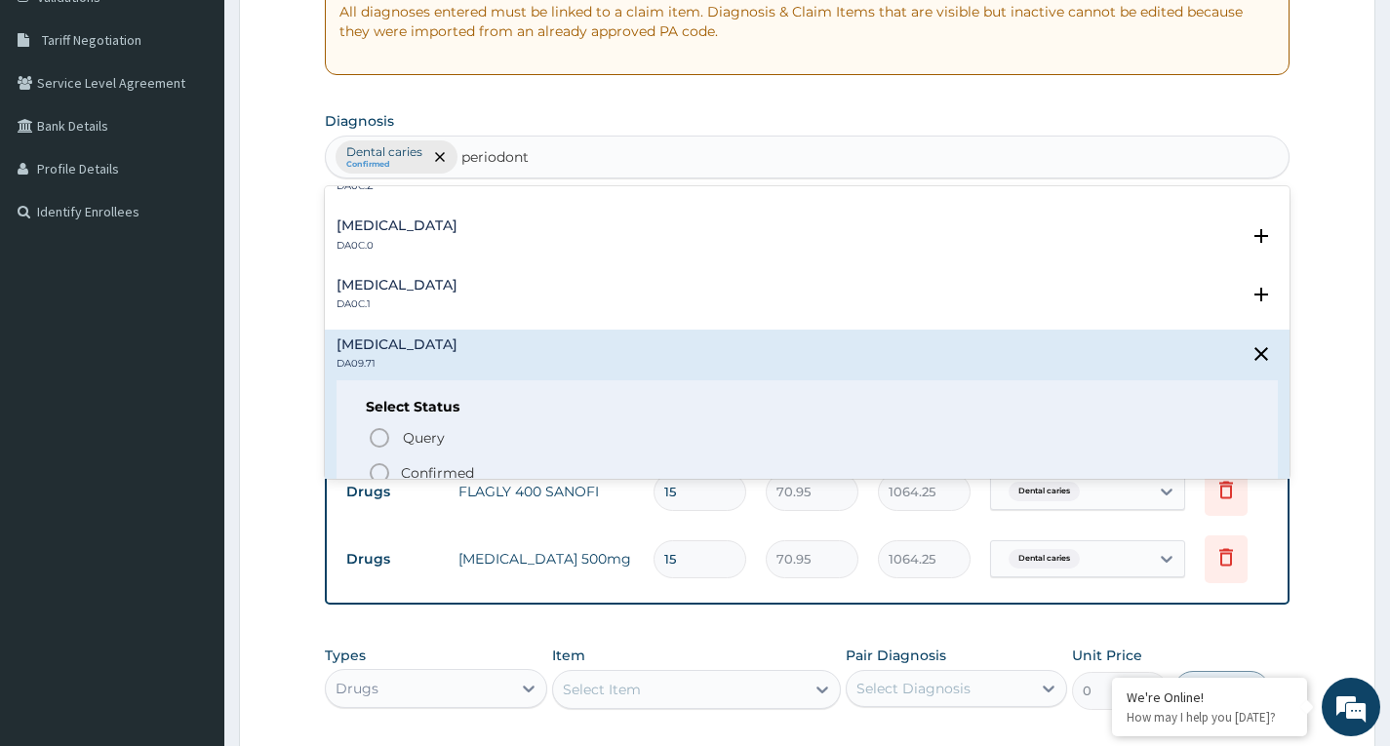
drag, startPoint x: 376, startPoint y: 466, endPoint x: 551, endPoint y: 426, distance: 179.1
click at [376, 467] on icon "status option filled" at bounding box center [379, 472] width 23 height 23
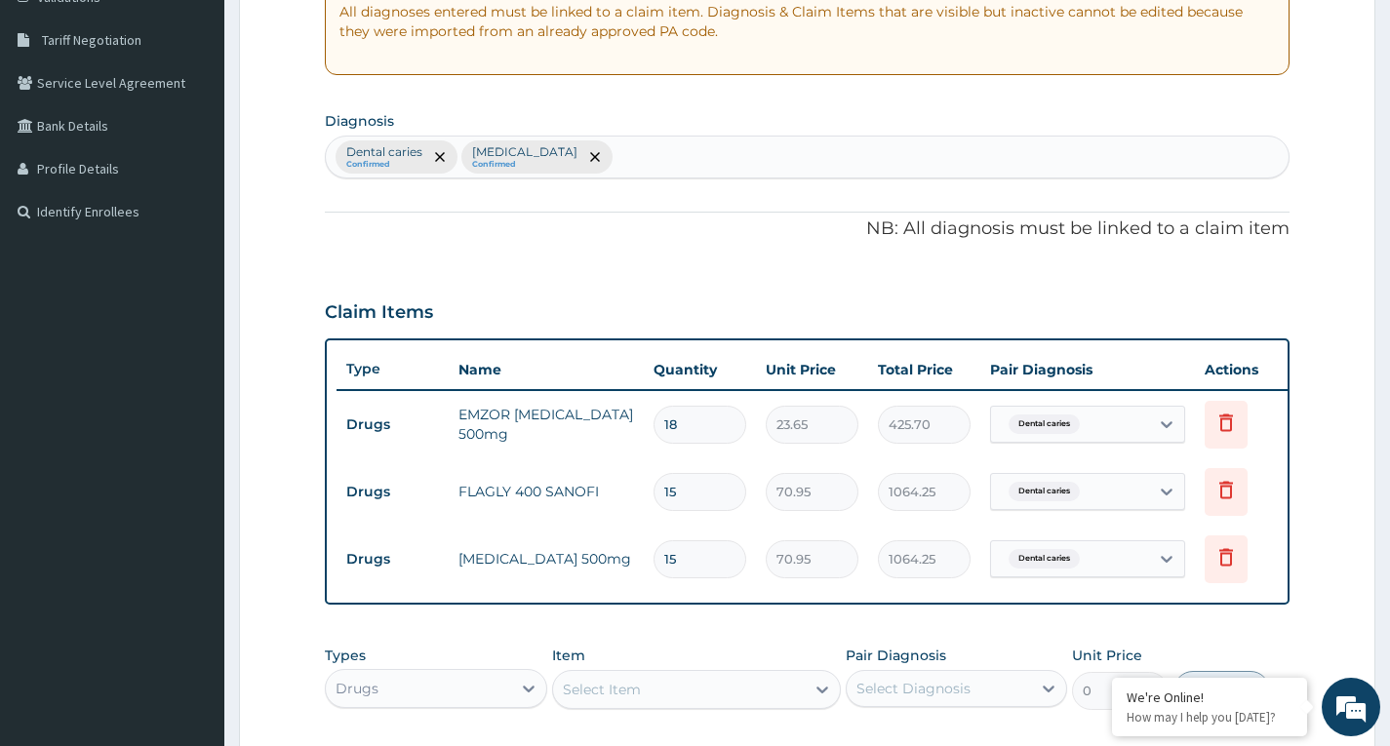
scroll to position [717, 0]
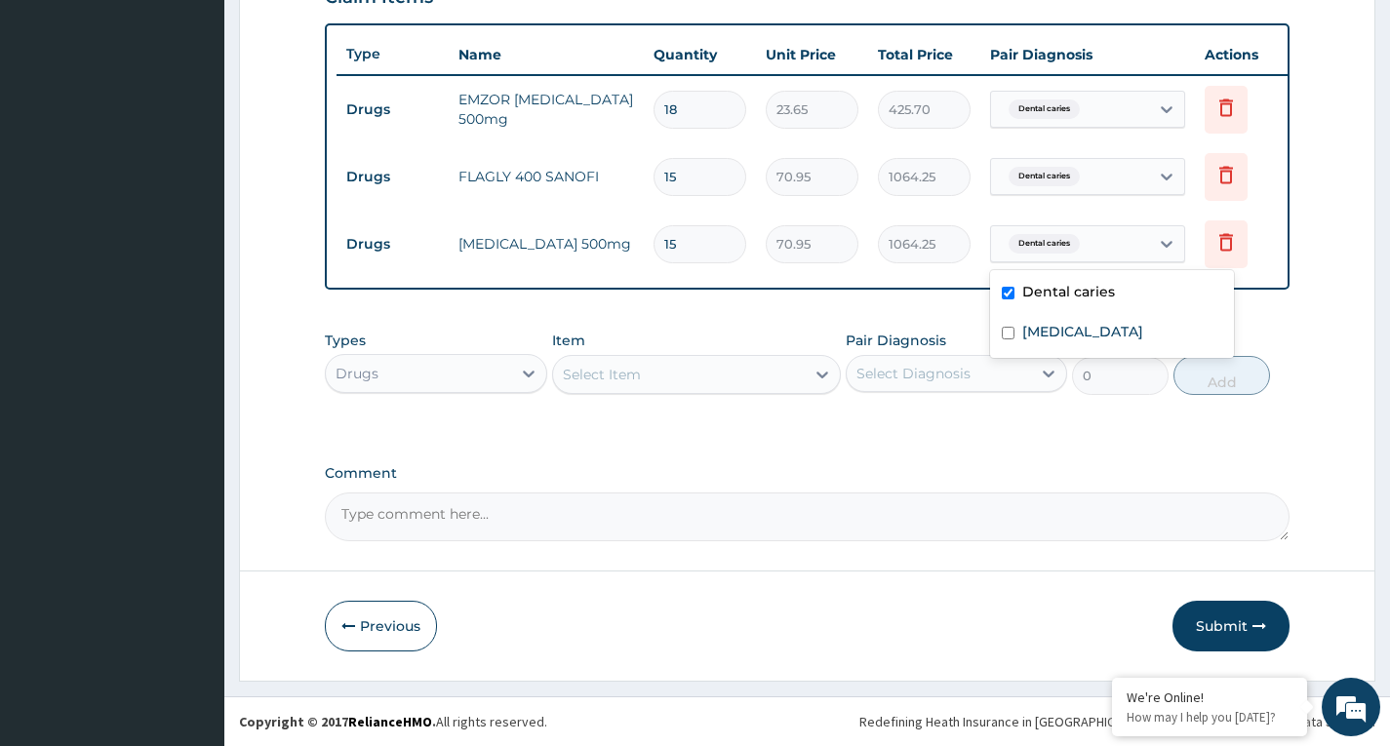
click at [1081, 231] on div "Dental caries" at bounding box center [1042, 243] width 82 height 25
drag, startPoint x: 1085, startPoint y: 315, endPoint x: 1103, endPoint y: 239, distance: 78.1
click at [1086, 322] on label "Chronic apical periodontitis" at bounding box center [1082, 332] width 121 height 20
checkbox input "true"
click at [1119, 165] on div "Dental caries" at bounding box center [1070, 176] width 158 height 33
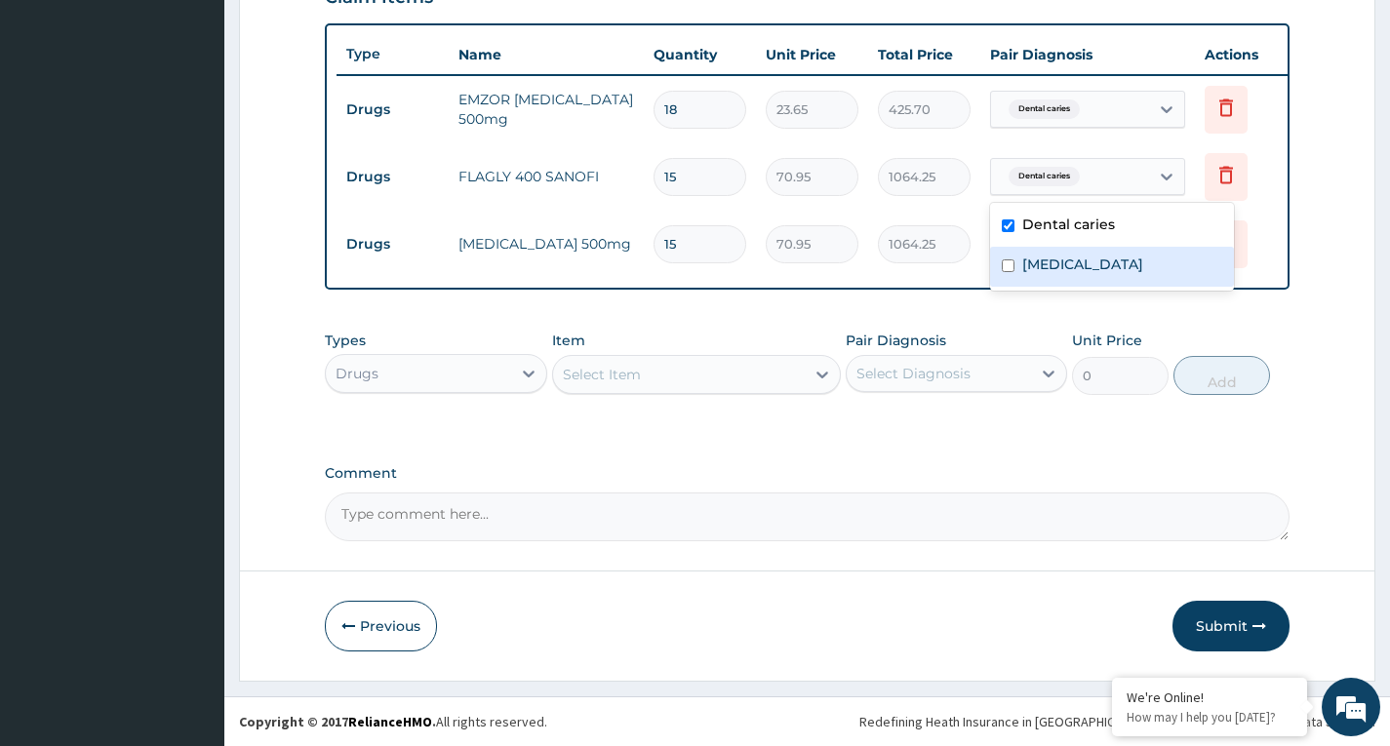
drag, startPoint x: 1115, startPoint y: 245, endPoint x: 1126, endPoint y: 177, distance: 68.3
click at [1116, 255] on label "Chronic apical periodontitis" at bounding box center [1082, 265] width 121 height 20
checkbox input "true"
click at [1130, 102] on div "Dental caries" at bounding box center [1070, 109] width 158 height 33
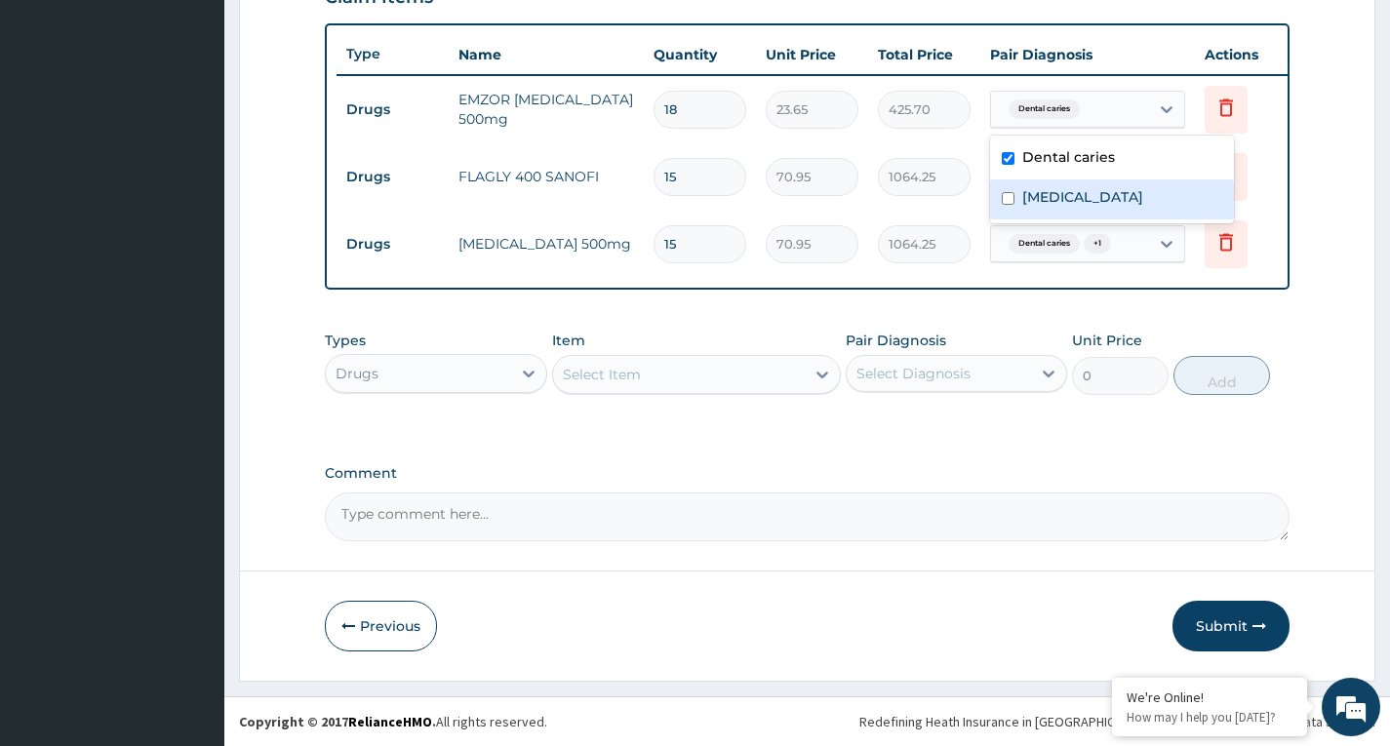
click at [1112, 192] on label "Chronic apical periodontitis" at bounding box center [1082, 197] width 121 height 20
checkbox input "true"
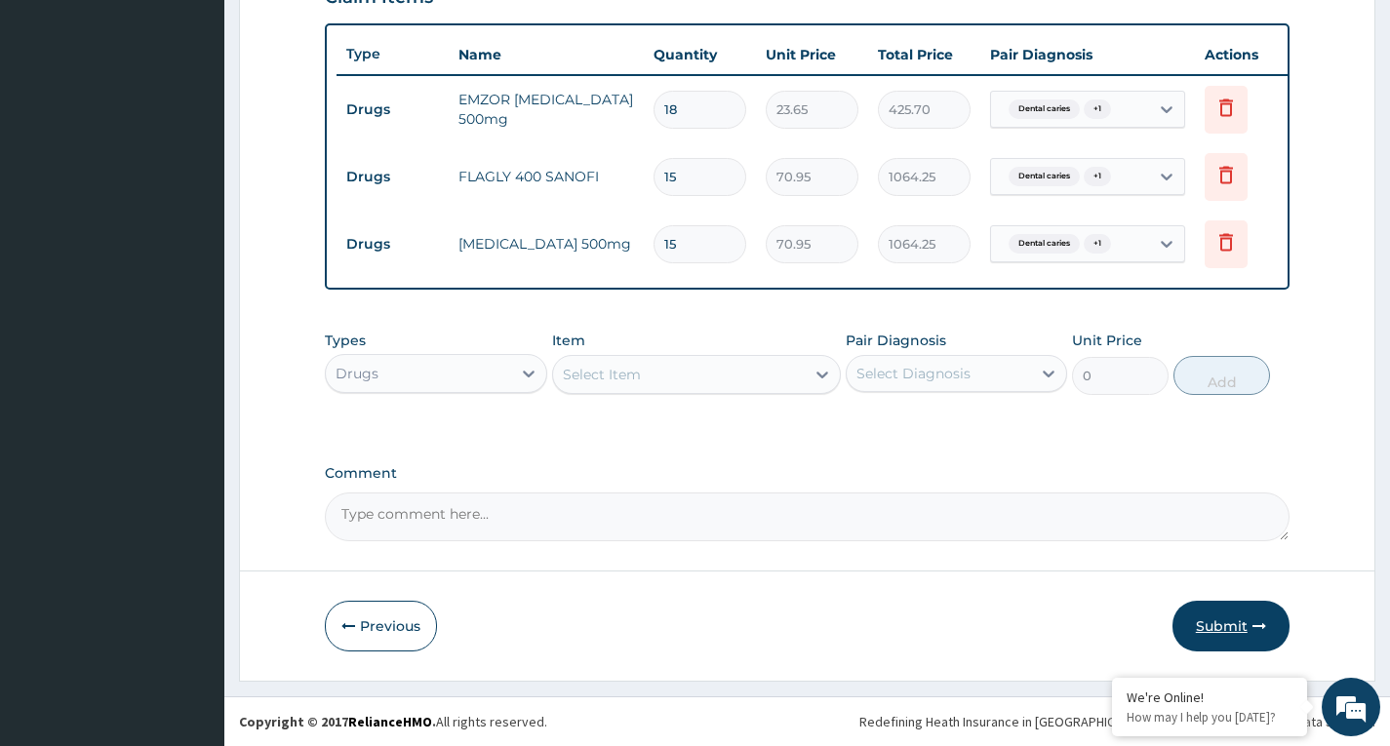
click at [1231, 618] on button "Submit" at bounding box center [1230, 626] width 117 height 51
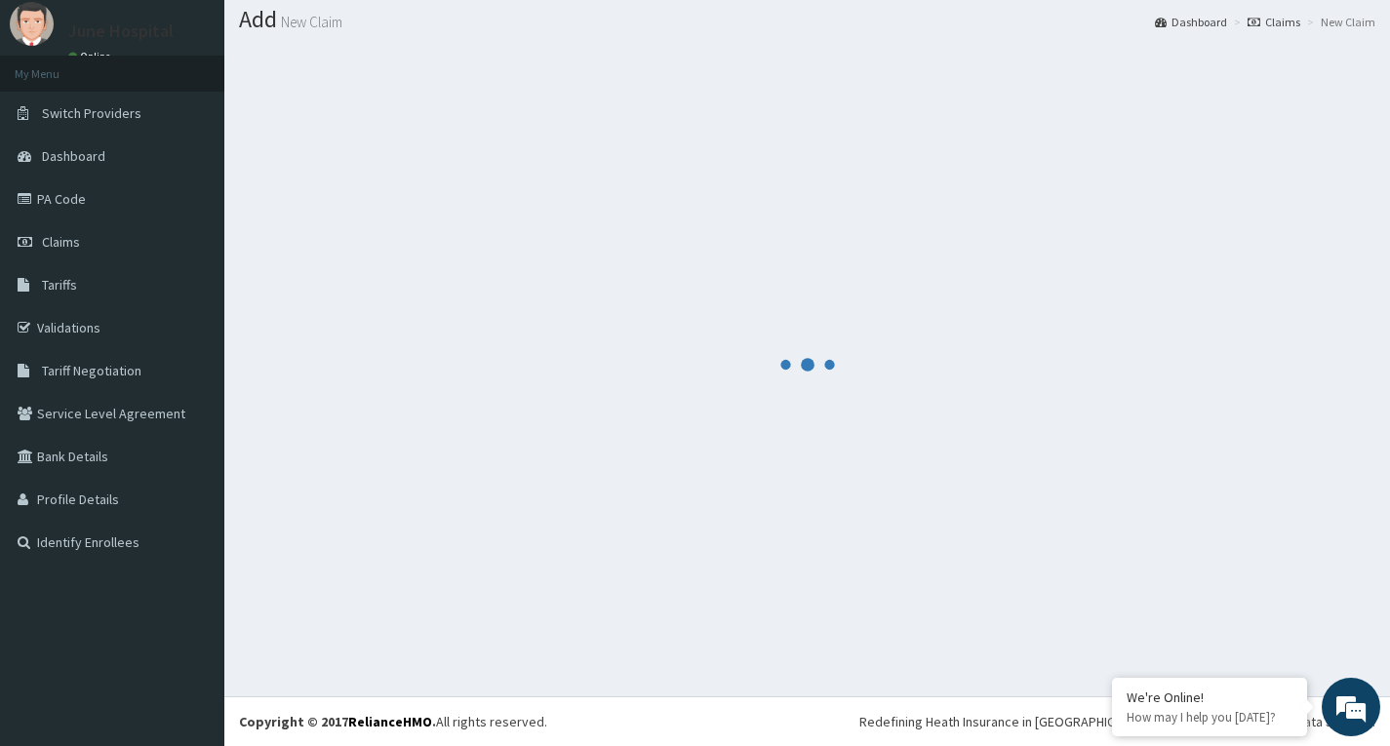
scroll to position [57, 0]
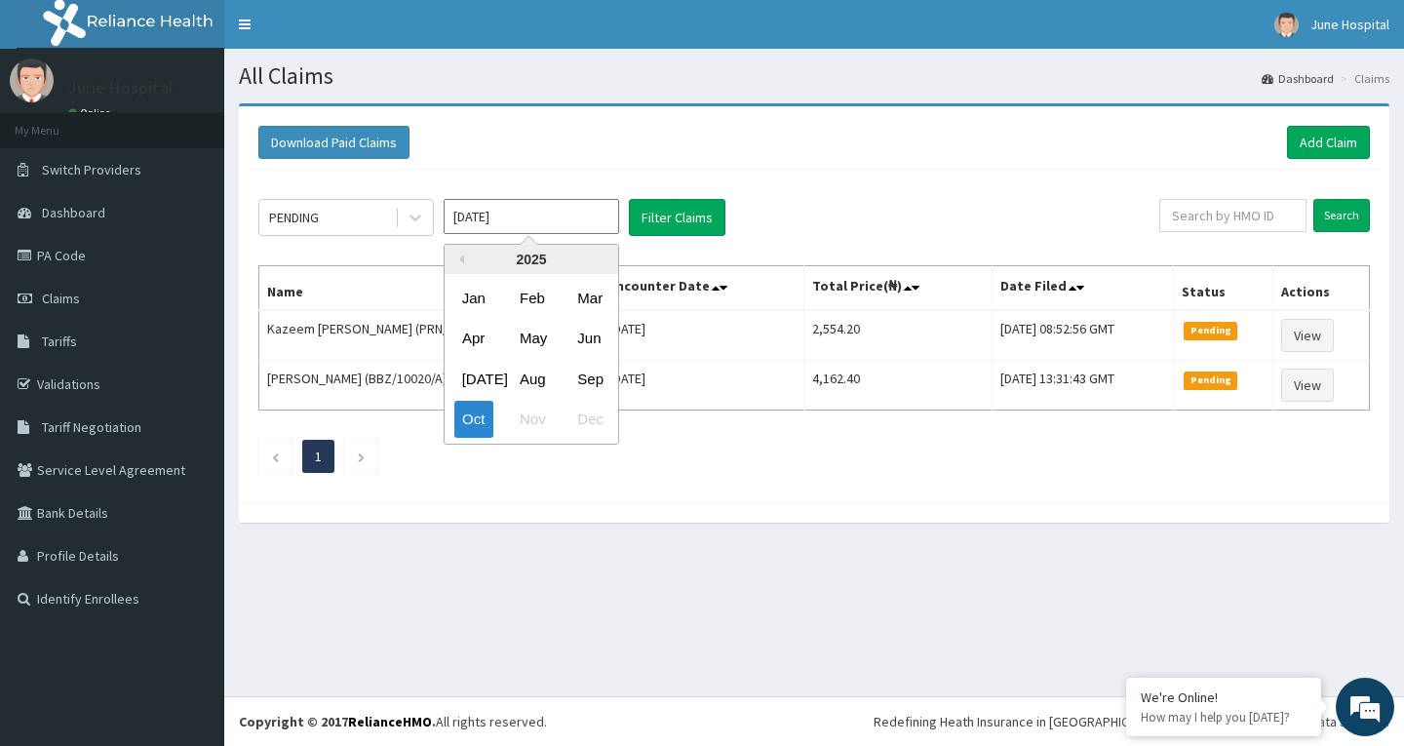
click at [529, 216] on input "[DATE]" at bounding box center [532, 216] width 176 height 35
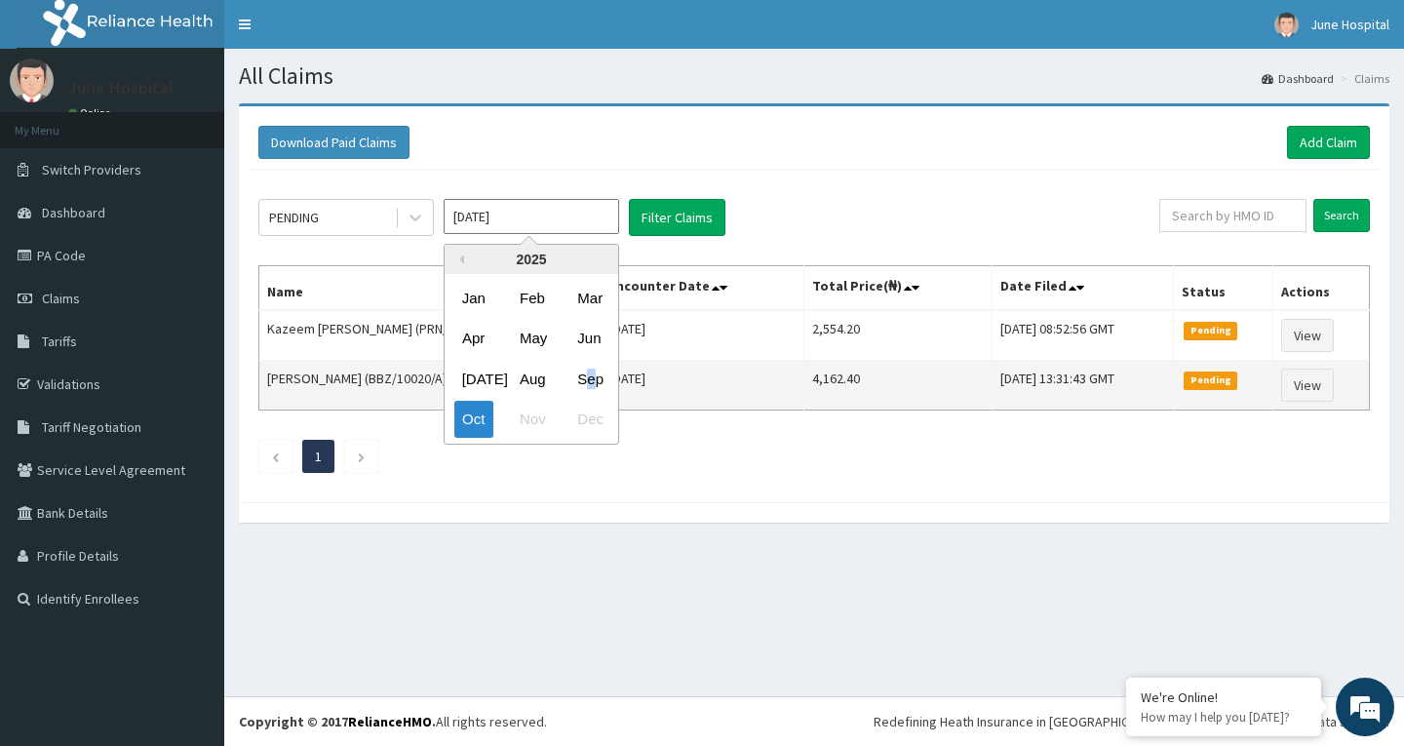
click at [591, 369] on div "Sep" at bounding box center [589, 379] width 39 height 36
type input "Sep 2025"
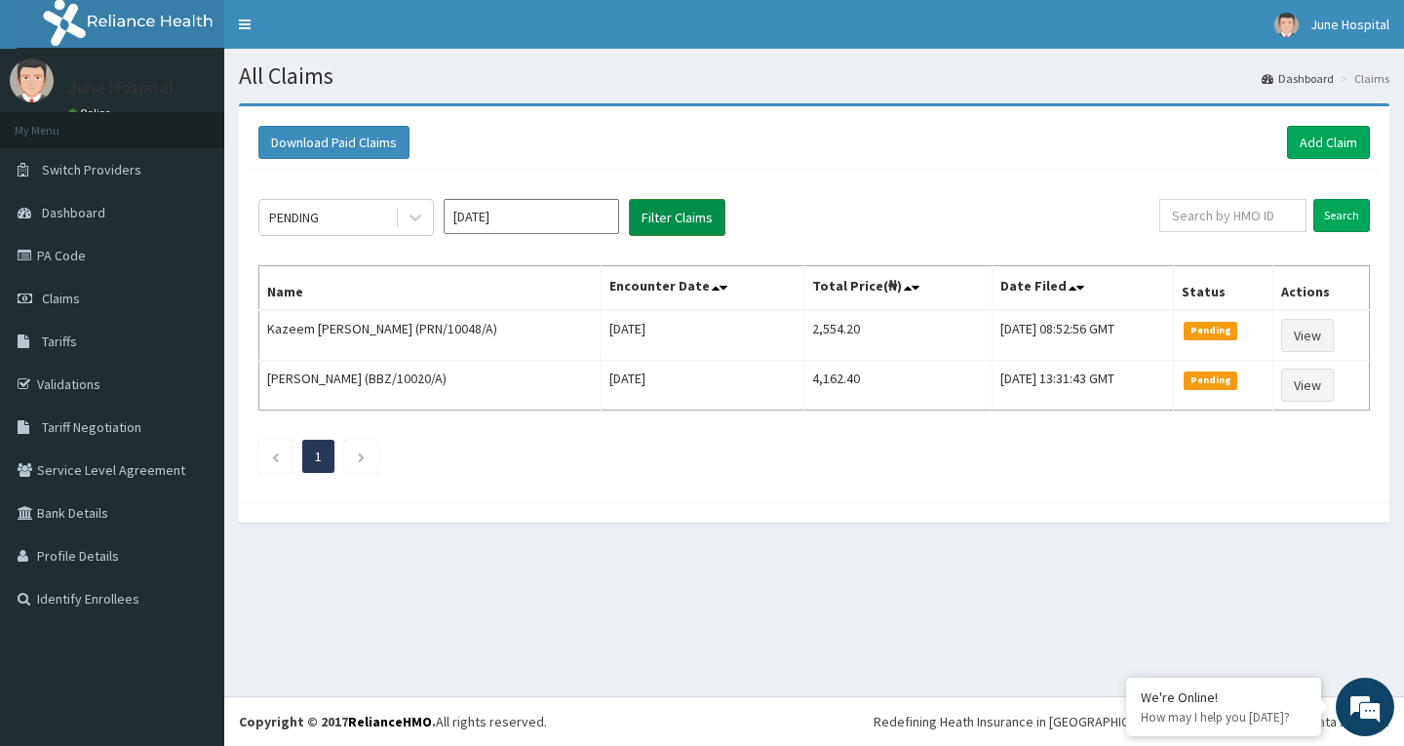
click at [695, 216] on button "Filter Claims" at bounding box center [677, 217] width 97 height 37
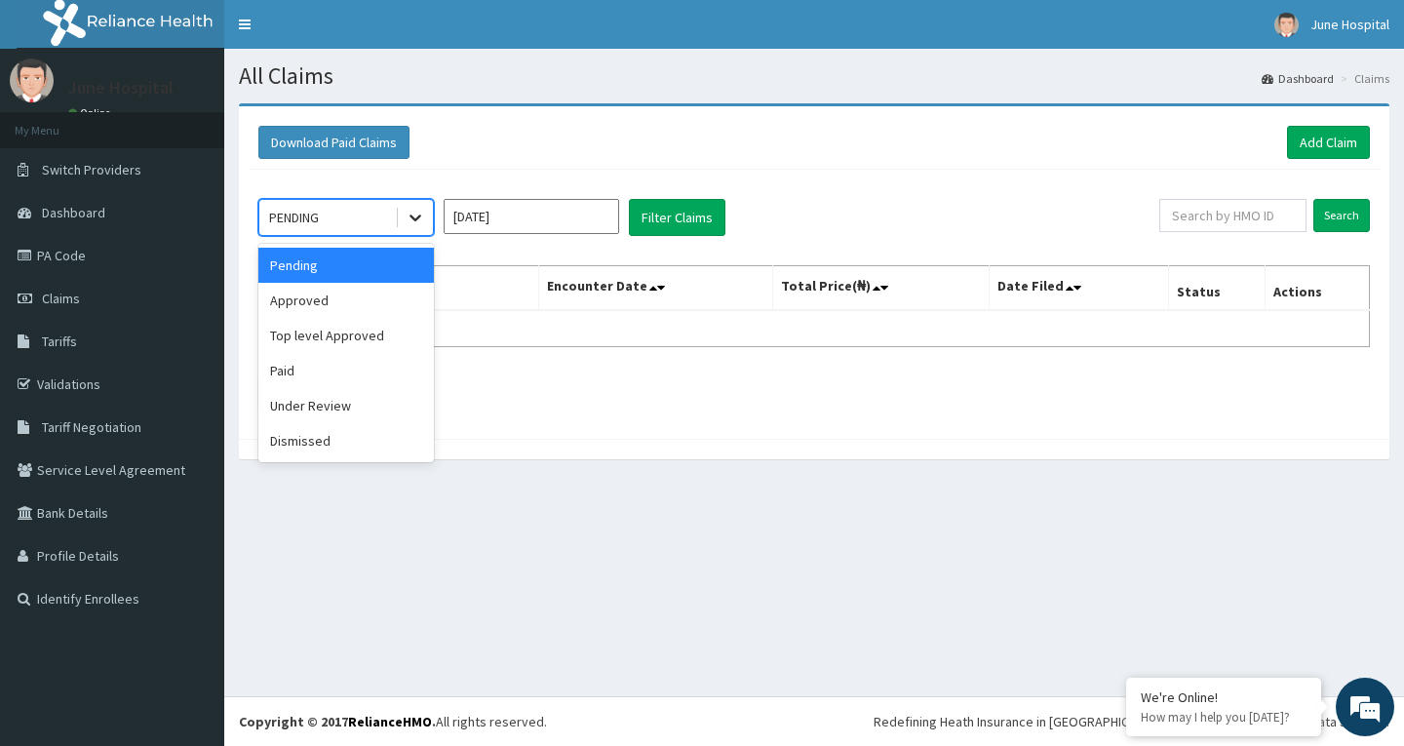
click at [415, 221] on icon at bounding box center [416, 219] width 12 height 7
click at [389, 298] on div "Approved" at bounding box center [346, 300] width 176 height 35
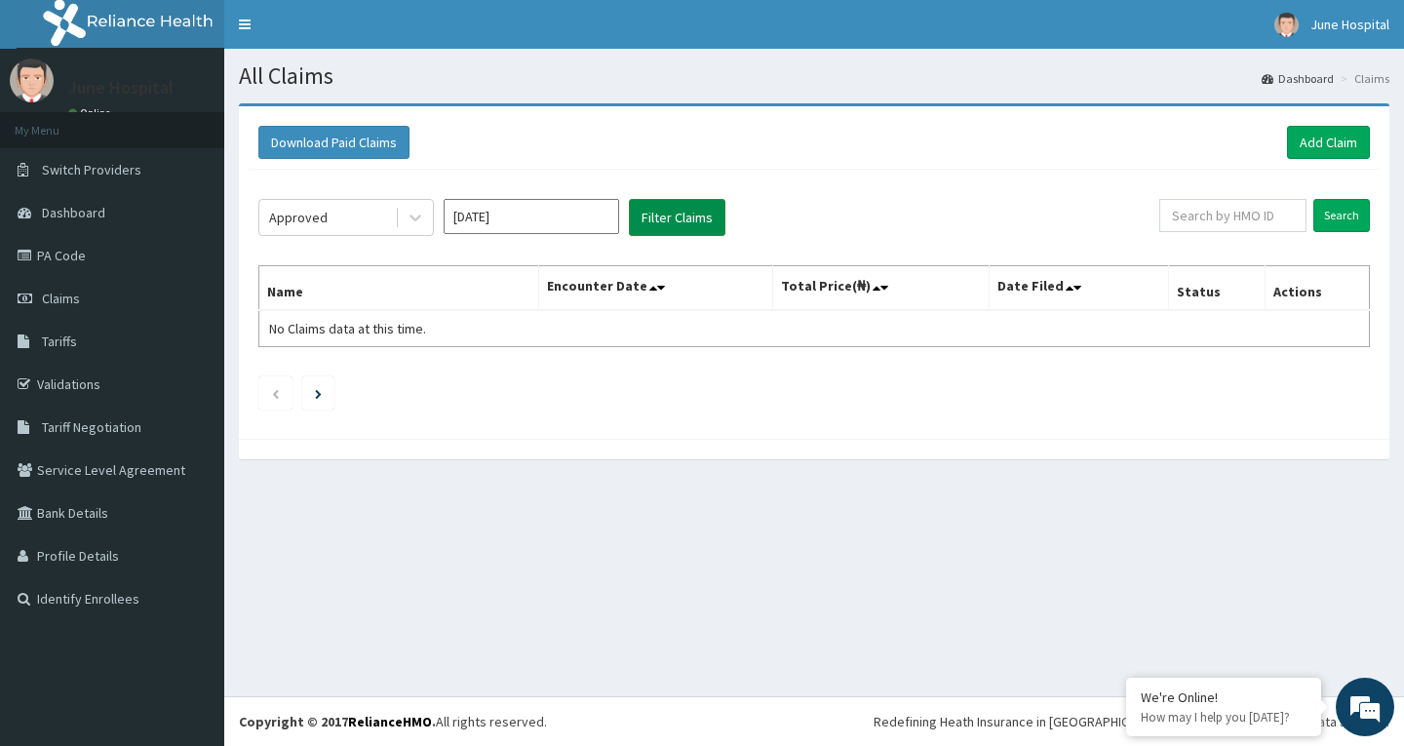
click at [688, 213] on button "Filter Claims" at bounding box center [677, 217] width 97 height 37
click at [661, 216] on button "Filter Claims" at bounding box center [677, 217] width 97 height 37
click at [417, 218] on icon at bounding box center [416, 219] width 12 height 7
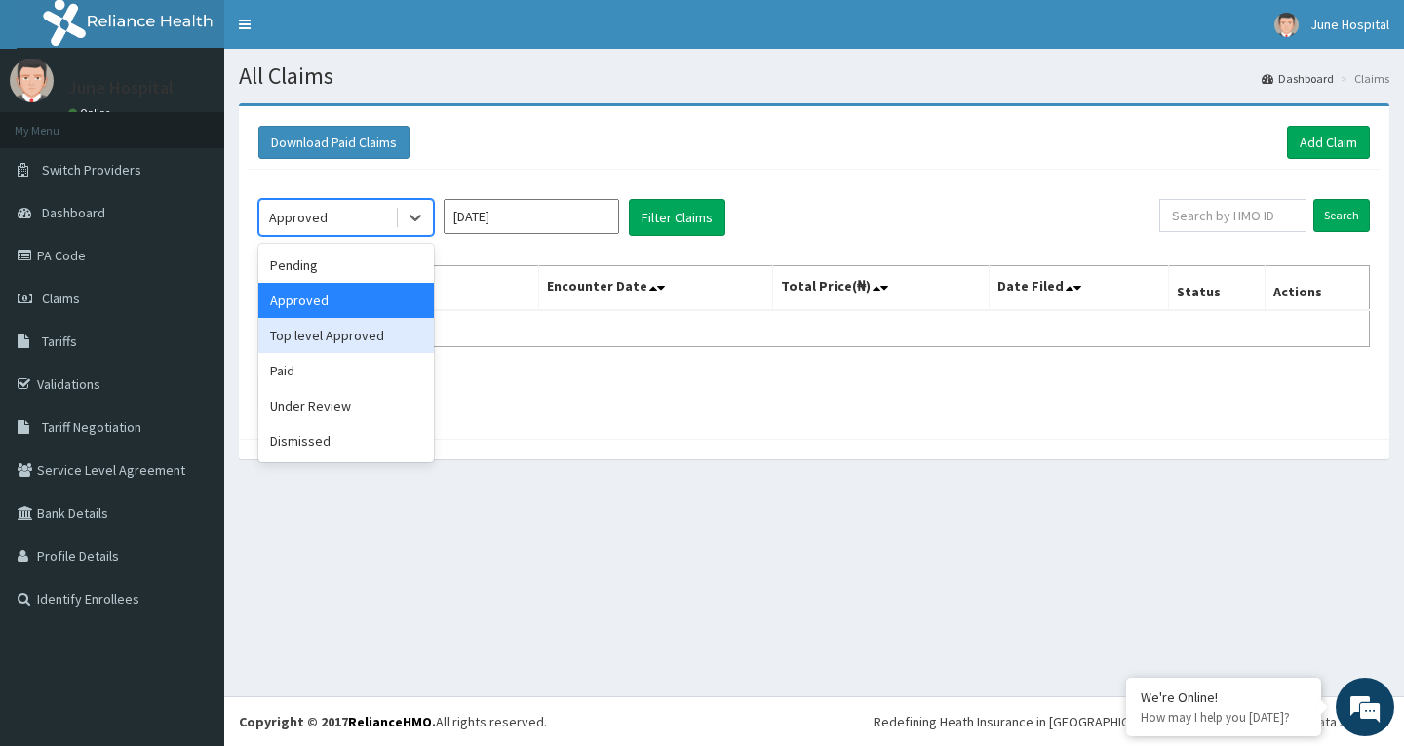
click at [391, 337] on div "Top level Approved" at bounding box center [346, 335] width 176 height 35
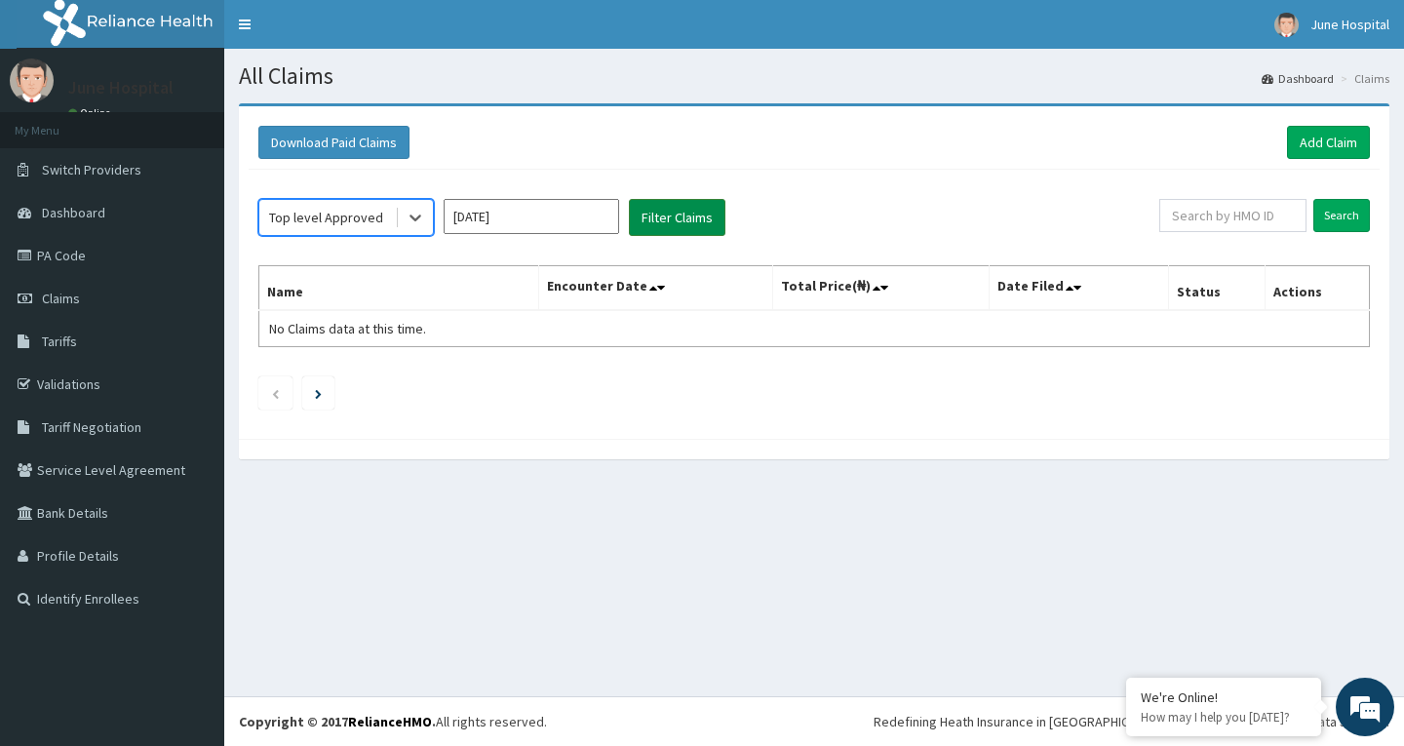
click at [686, 210] on button "Filter Claims" at bounding box center [677, 217] width 97 height 37
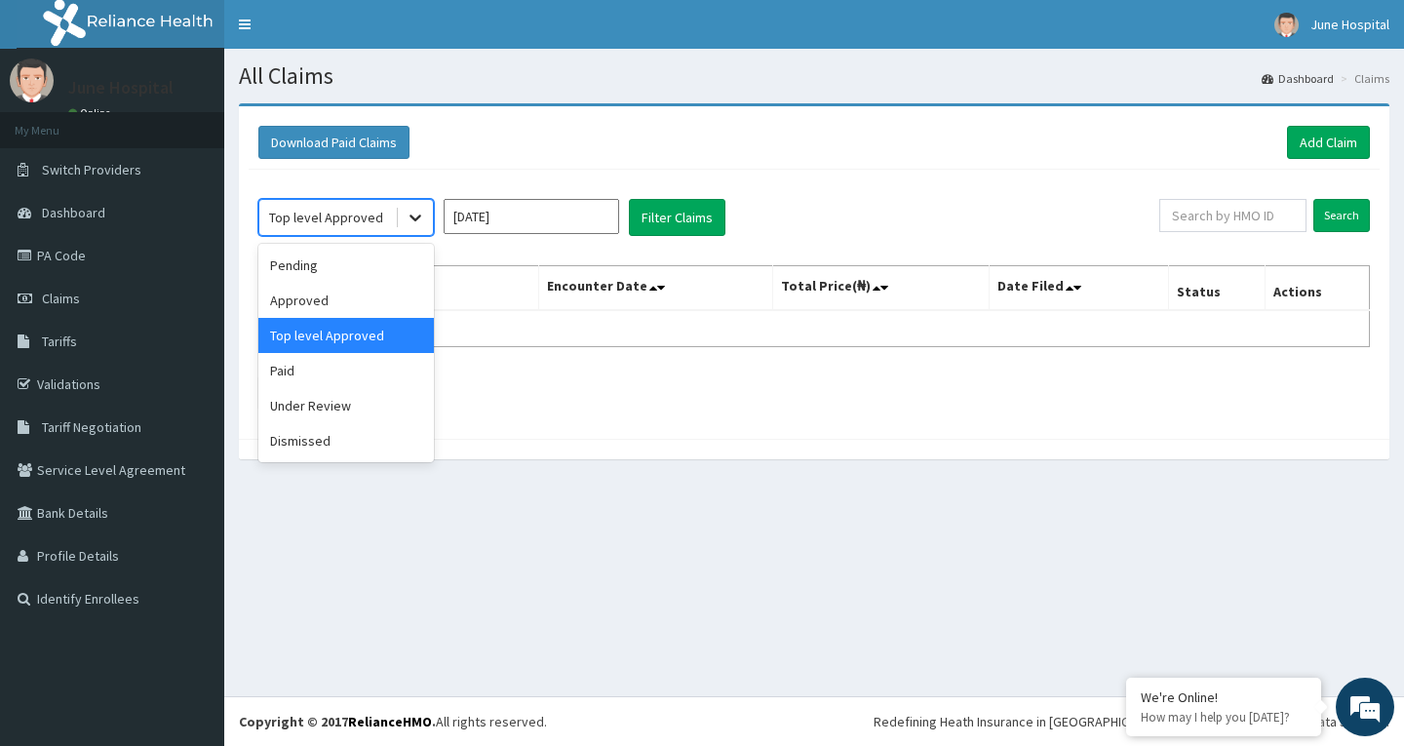
click at [416, 218] on icon at bounding box center [416, 219] width 12 height 7
click at [371, 375] on div "Paid" at bounding box center [346, 370] width 176 height 35
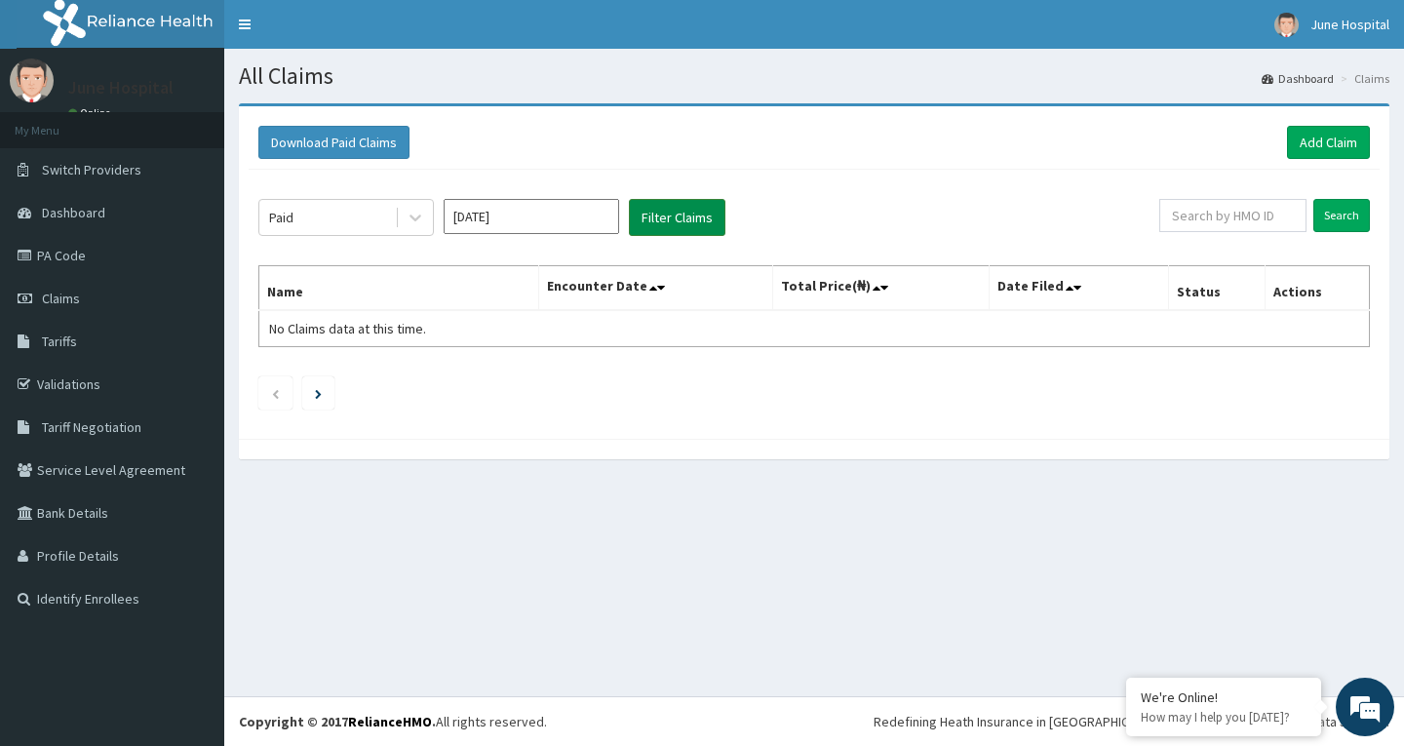
click at [684, 208] on button "Filter Claims" at bounding box center [677, 217] width 97 height 37
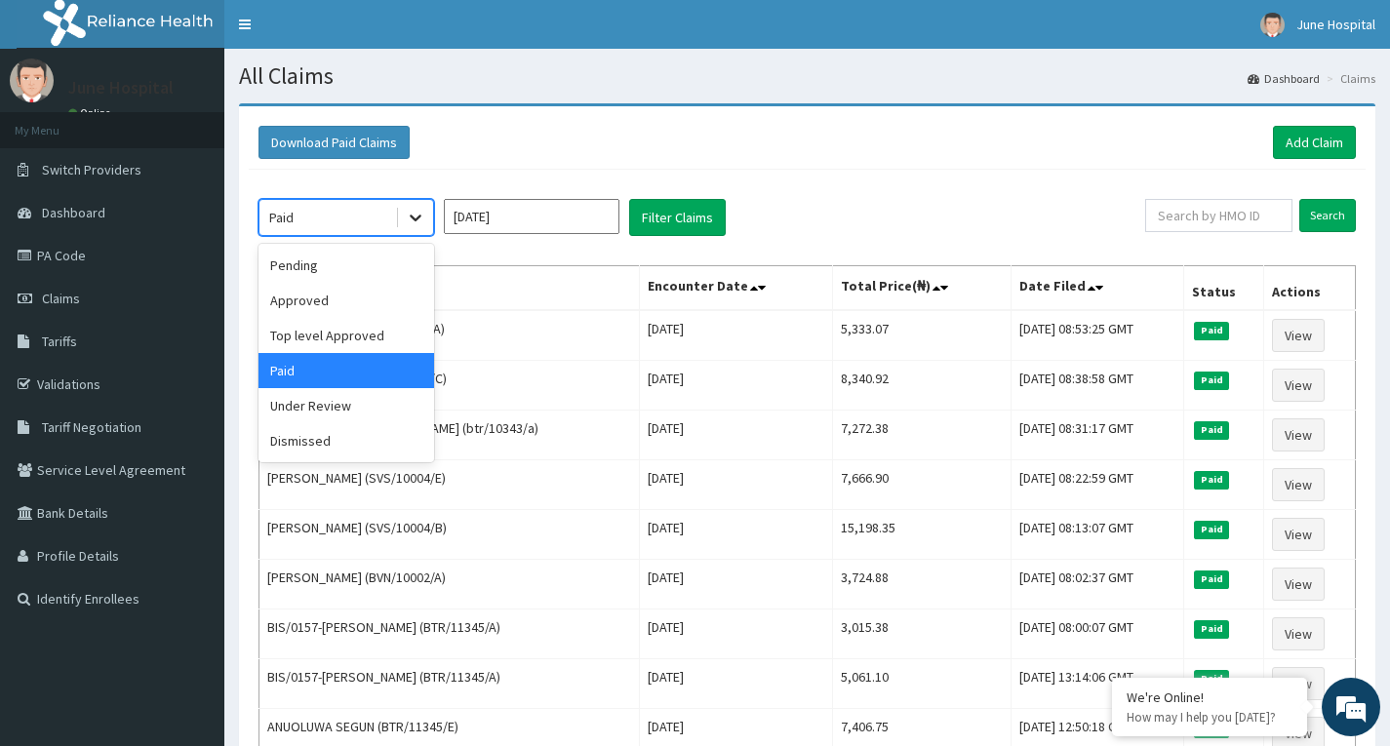
click at [416, 216] on icon at bounding box center [416, 218] width 20 height 20
click at [370, 408] on div "Under Review" at bounding box center [346, 405] width 176 height 35
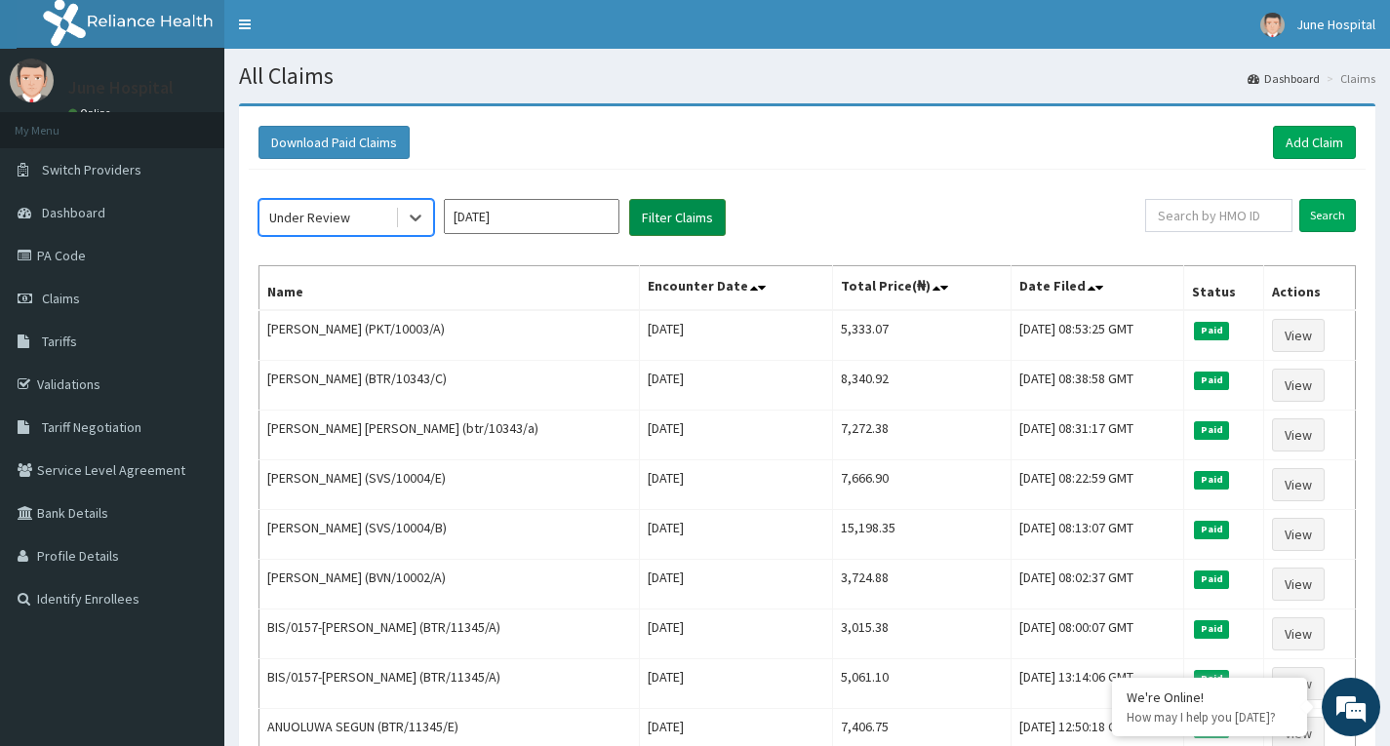
click at [693, 206] on button "Filter Claims" at bounding box center [677, 217] width 97 height 37
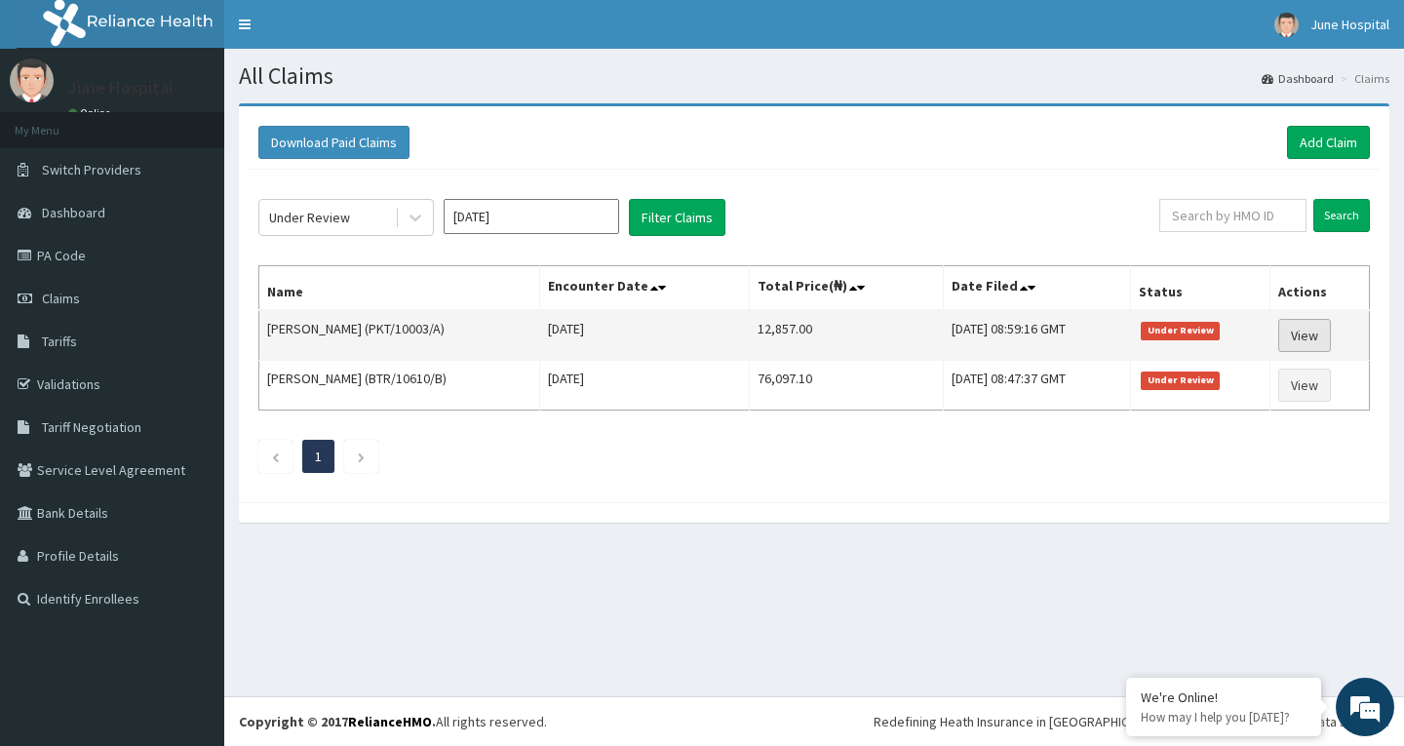
click at [1325, 334] on link "View" at bounding box center [1304, 335] width 53 height 33
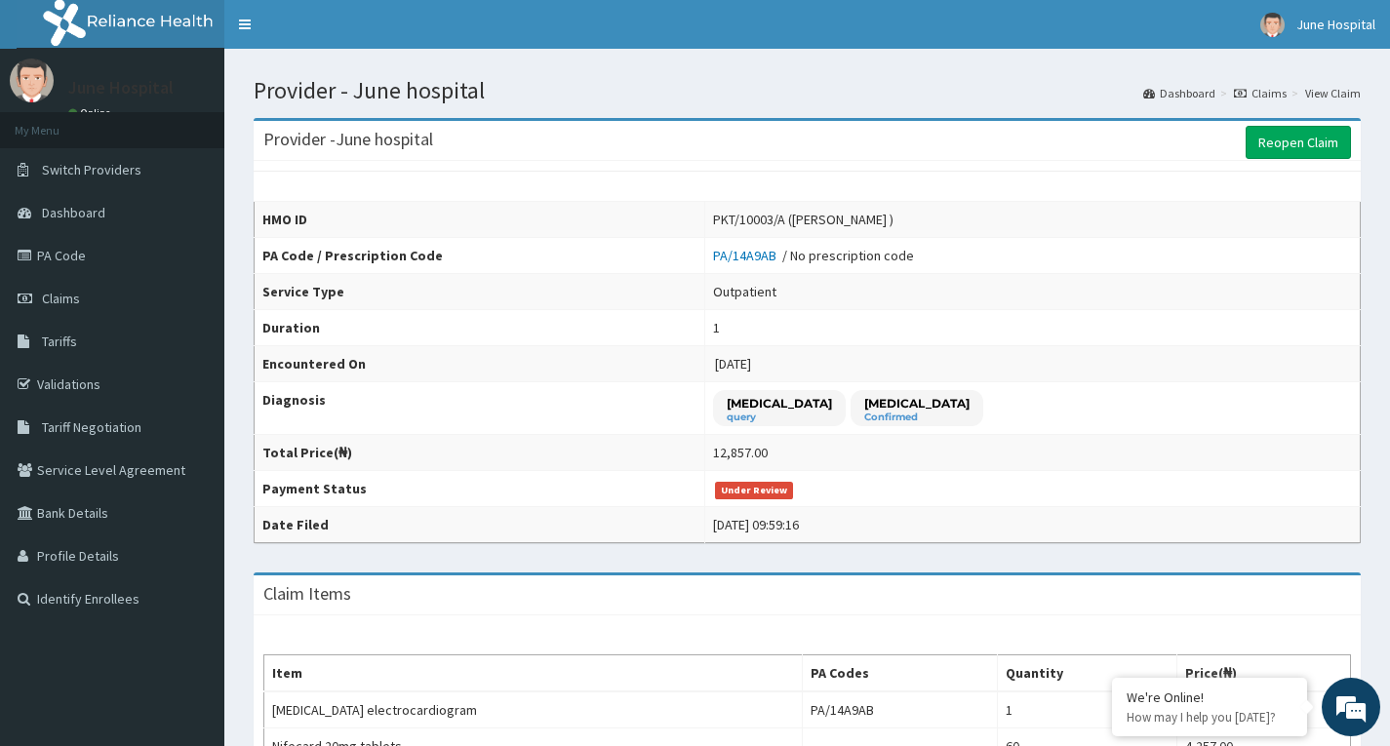
click at [1270, 91] on link "Claims" at bounding box center [1260, 93] width 53 height 17
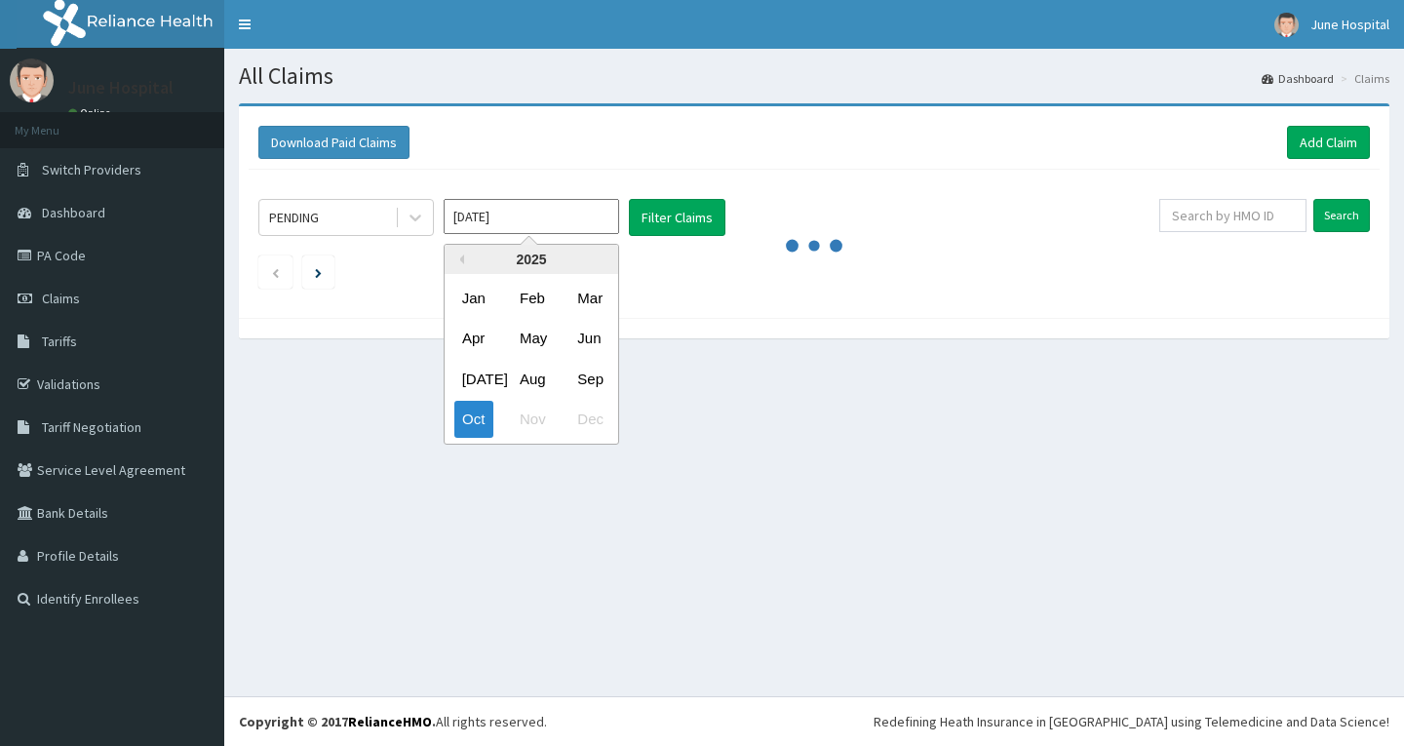
click at [566, 220] on input "[DATE]" at bounding box center [532, 216] width 176 height 35
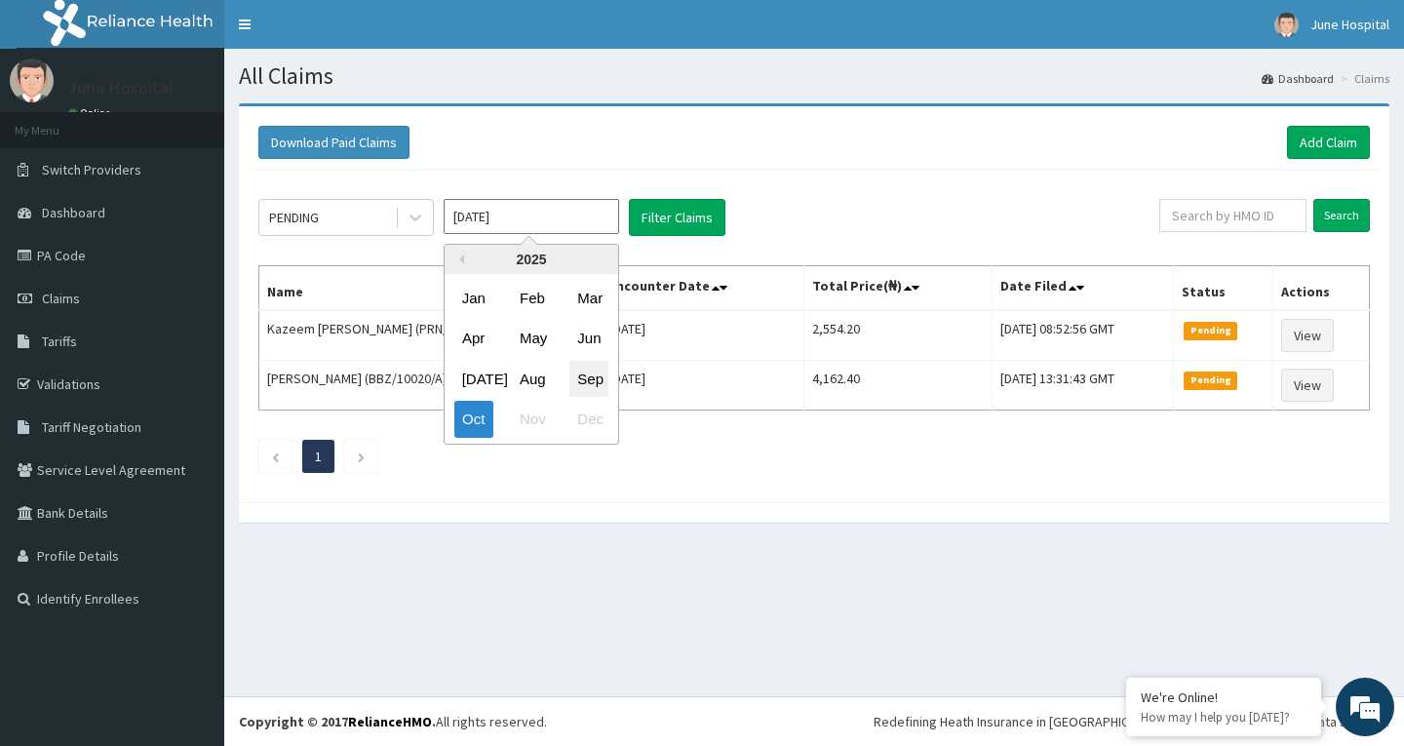
click at [590, 382] on div "Sep" at bounding box center [589, 379] width 39 height 36
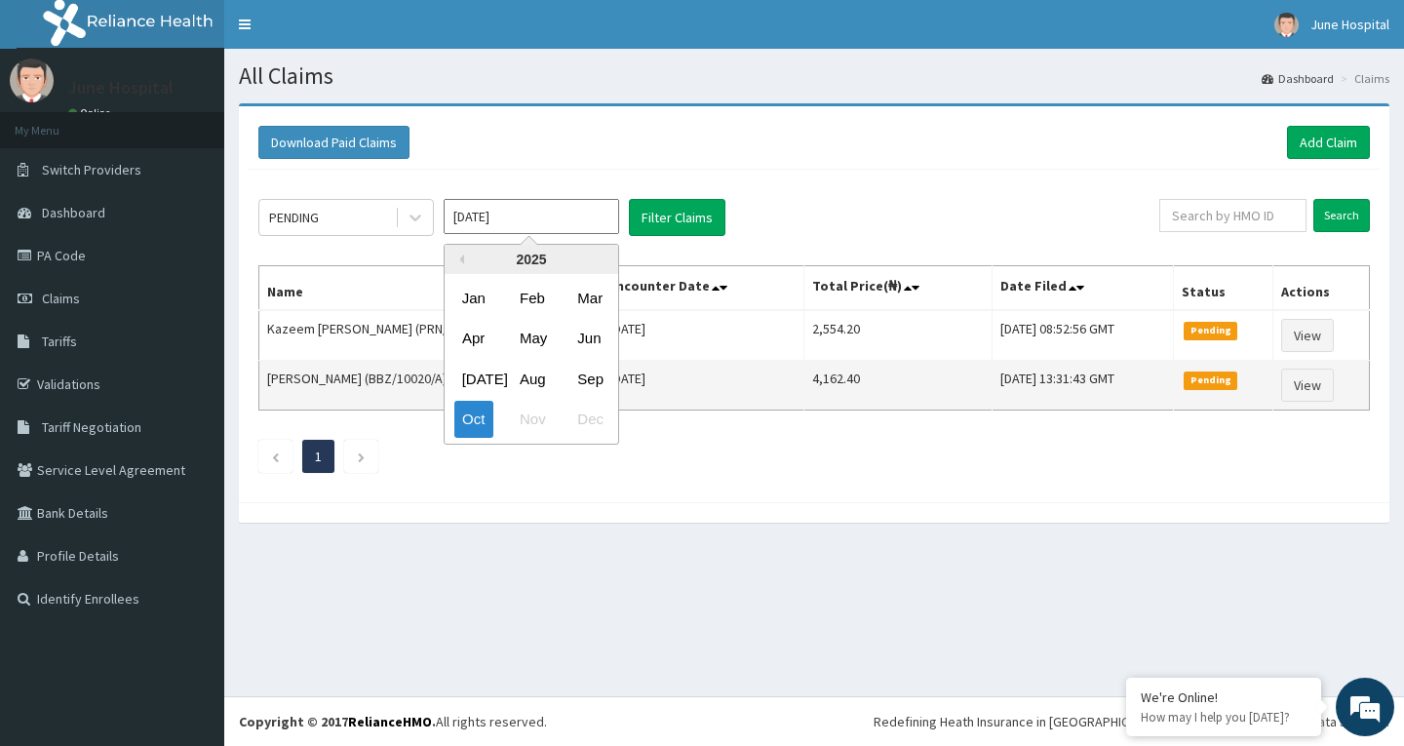
type input "[DATE]"
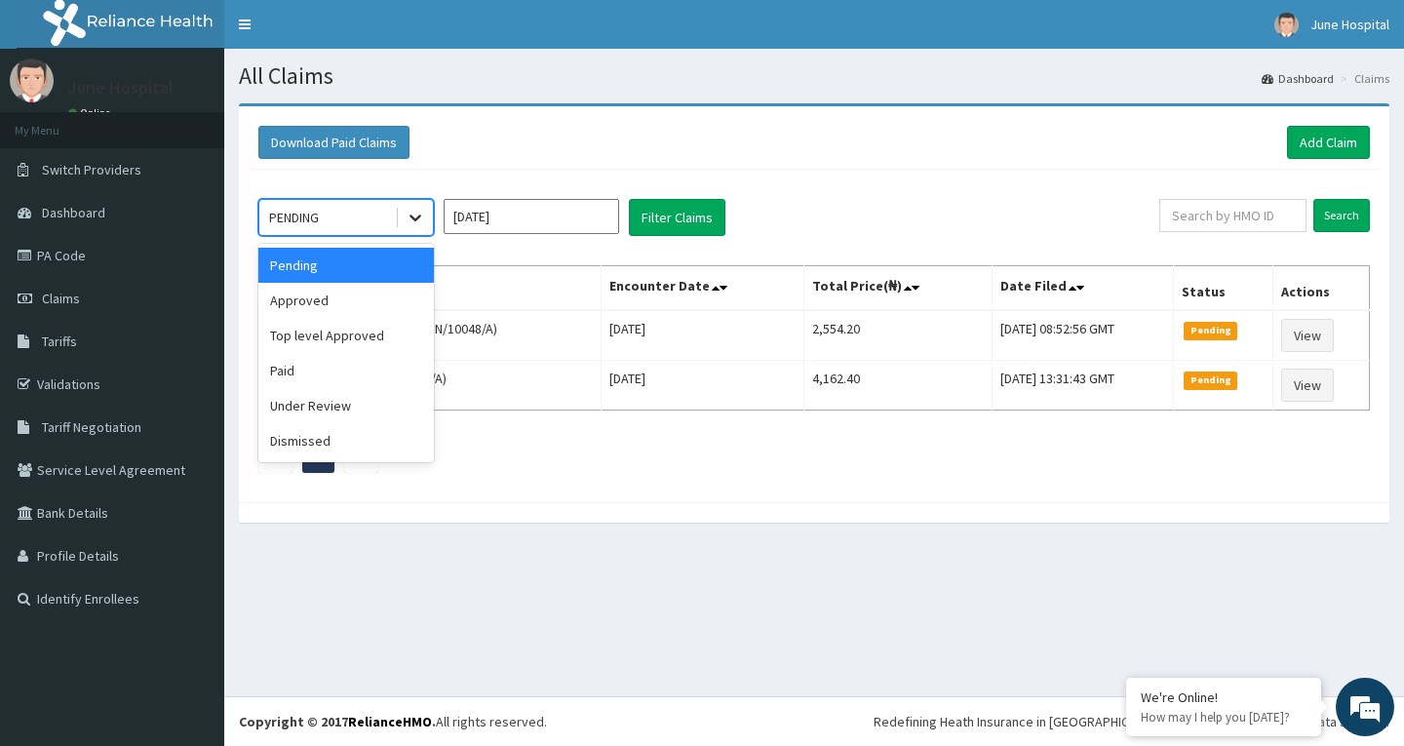
click at [423, 221] on icon at bounding box center [416, 218] width 20 height 20
drag, startPoint x: 367, startPoint y: 397, endPoint x: 577, endPoint y: 270, distance: 245.8
click at [373, 393] on div "Under Review" at bounding box center [346, 405] width 176 height 35
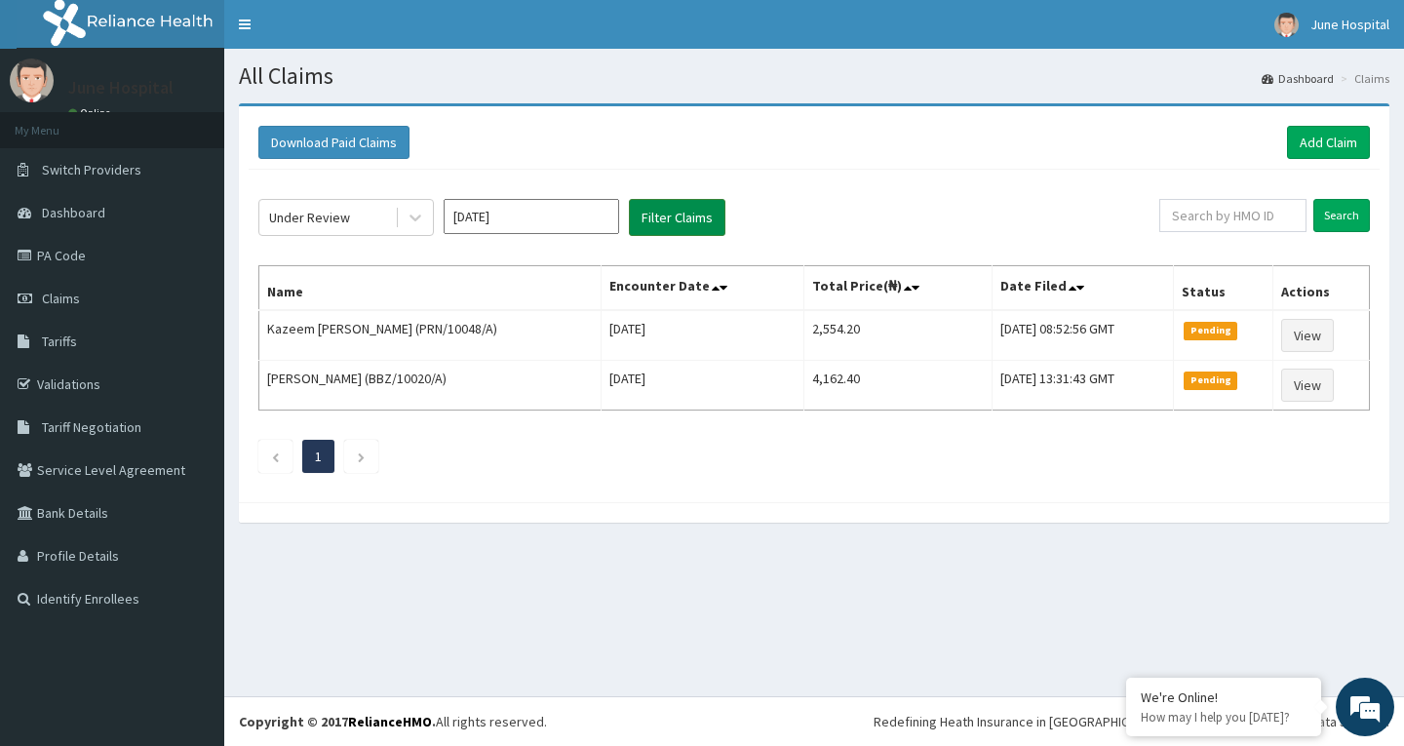
click at [698, 201] on button "Filter Claims" at bounding box center [677, 217] width 97 height 37
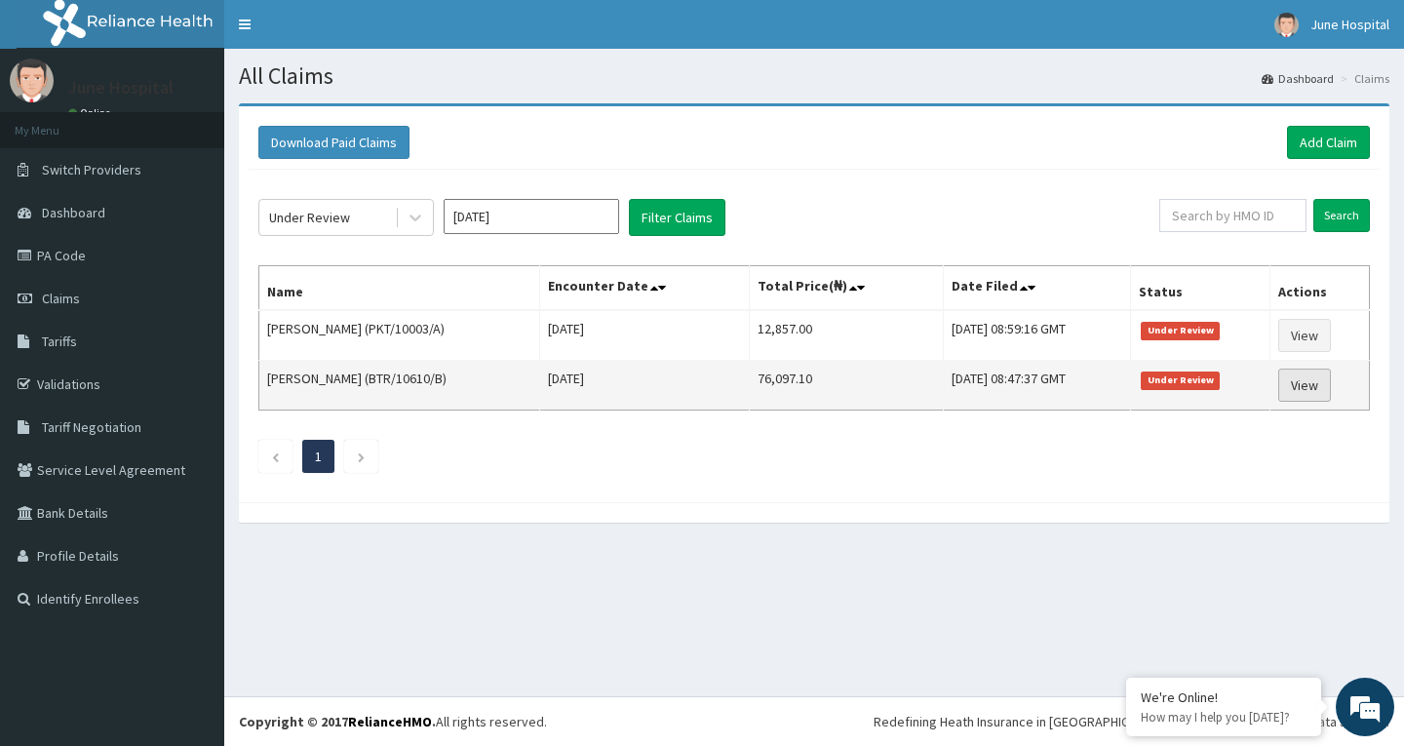
click at [1316, 383] on link "View" at bounding box center [1304, 385] width 53 height 33
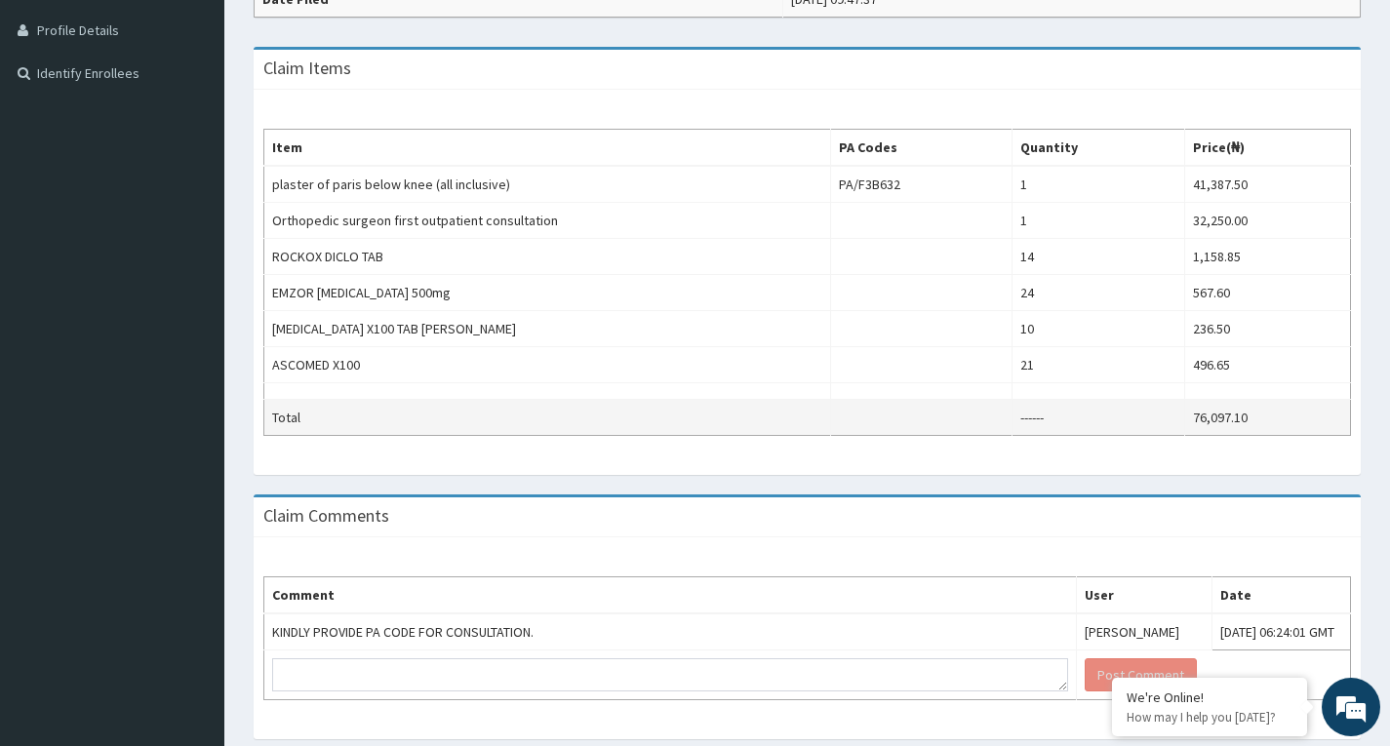
scroll to position [588, 0]
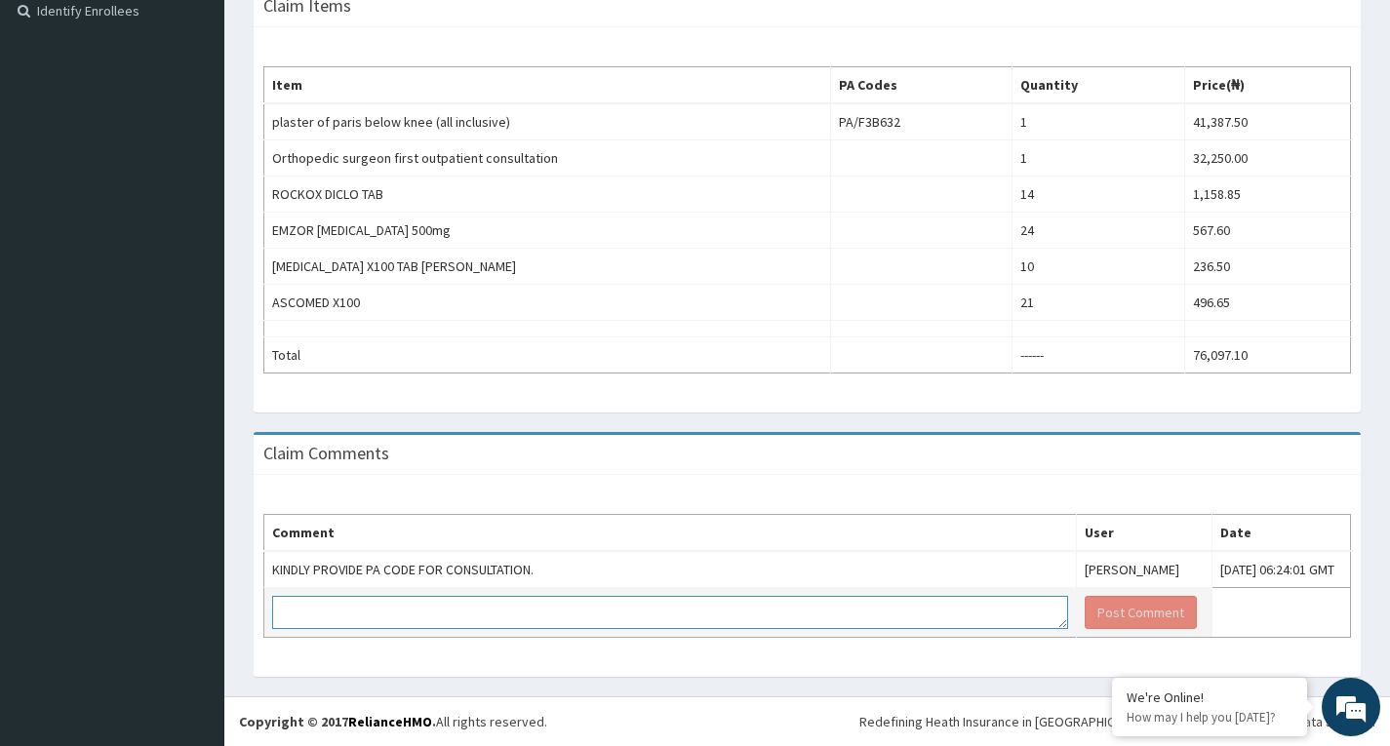
click at [570, 617] on textarea at bounding box center [670, 612] width 796 height 33
type textarea "Dear Reliance Hmo, We are sorry for not requesting for code for the Orthopaedic…"
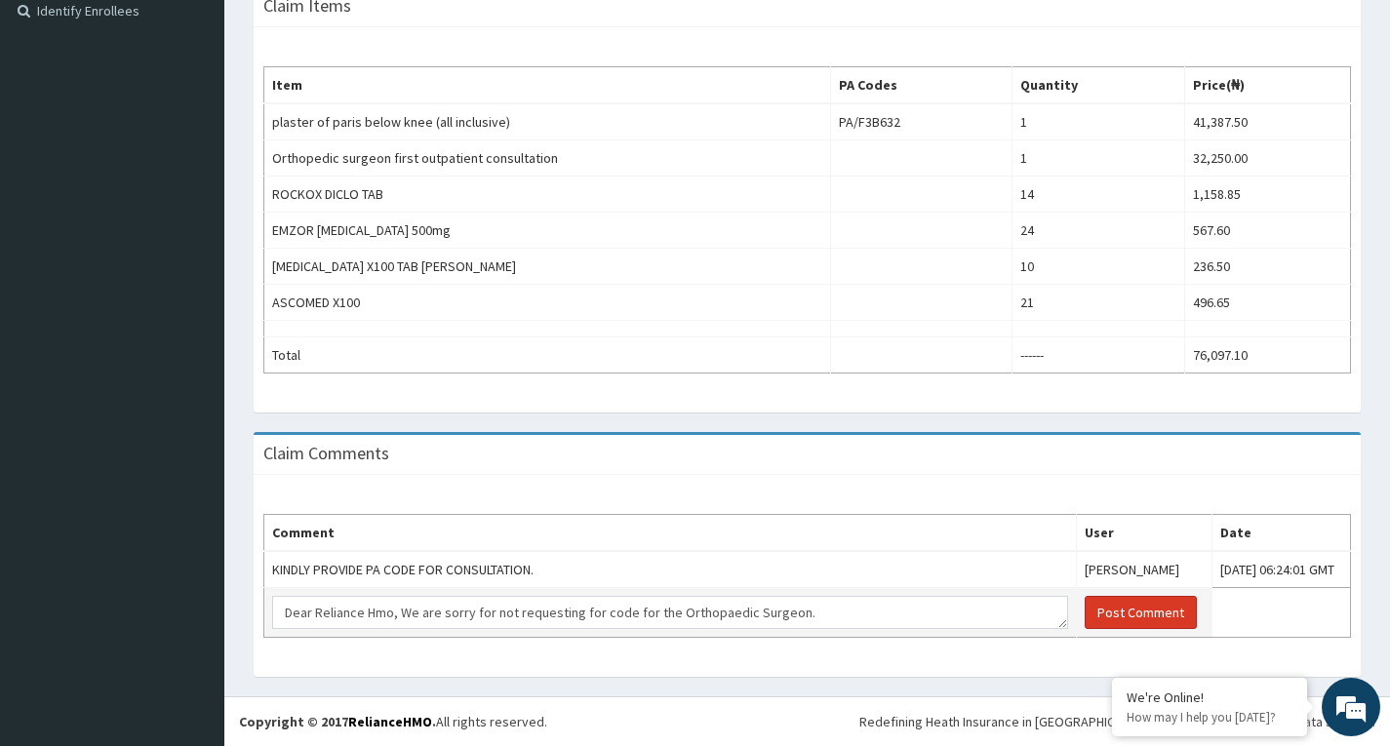
click at [1084, 604] on button "Post Comment" at bounding box center [1140, 612] width 112 height 33
